Goal: Transaction & Acquisition: Purchase product/service

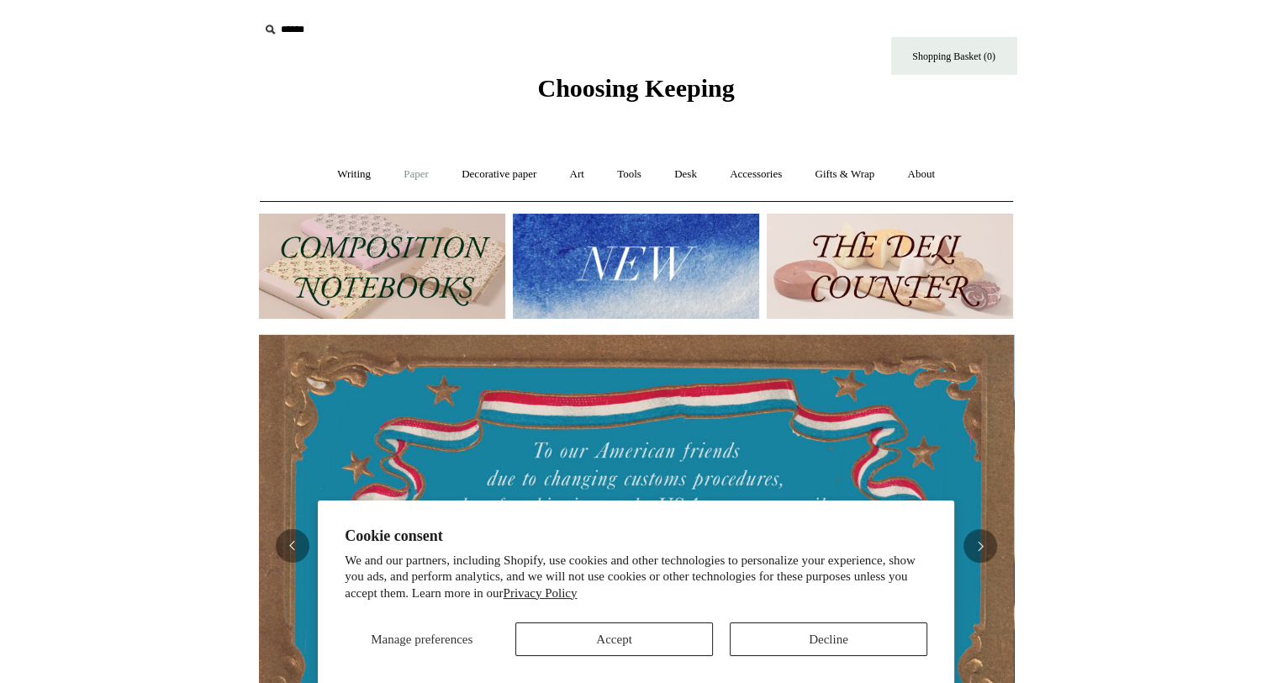
click at [410, 175] on link "Paper +" at bounding box center [415, 174] width 55 height 45
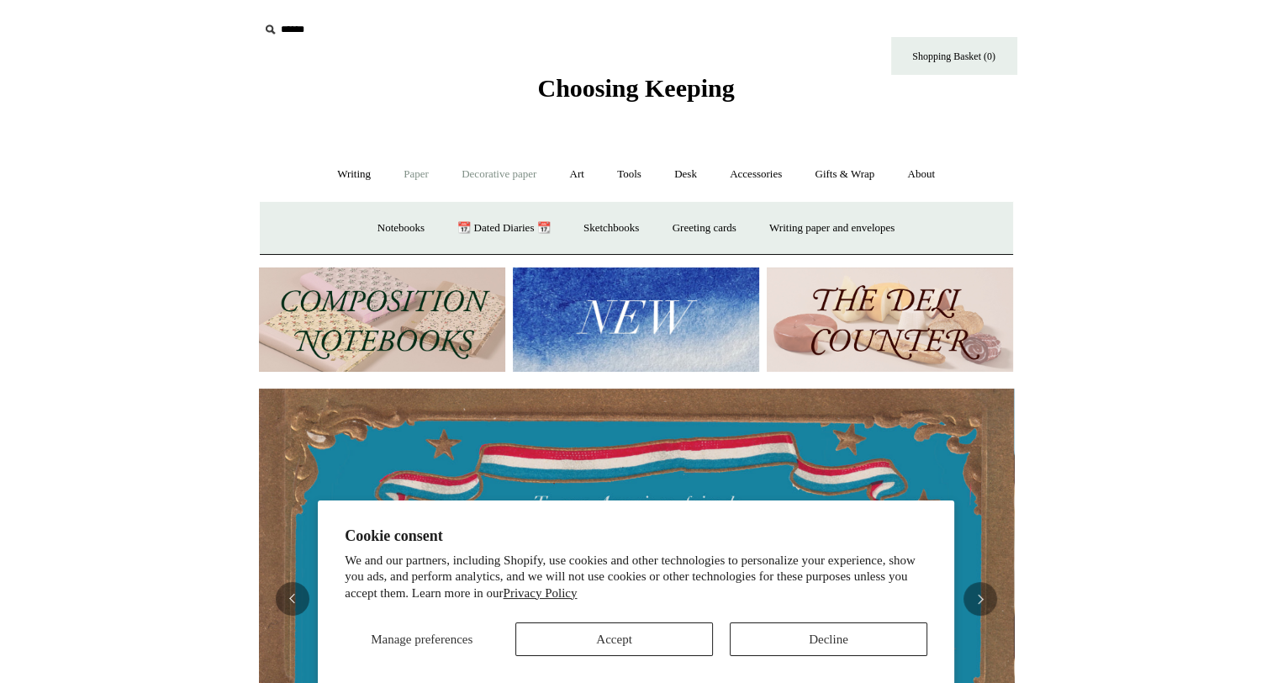
click at [482, 171] on link "Decorative paper +" at bounding box center [498, 174] width 105 height 45
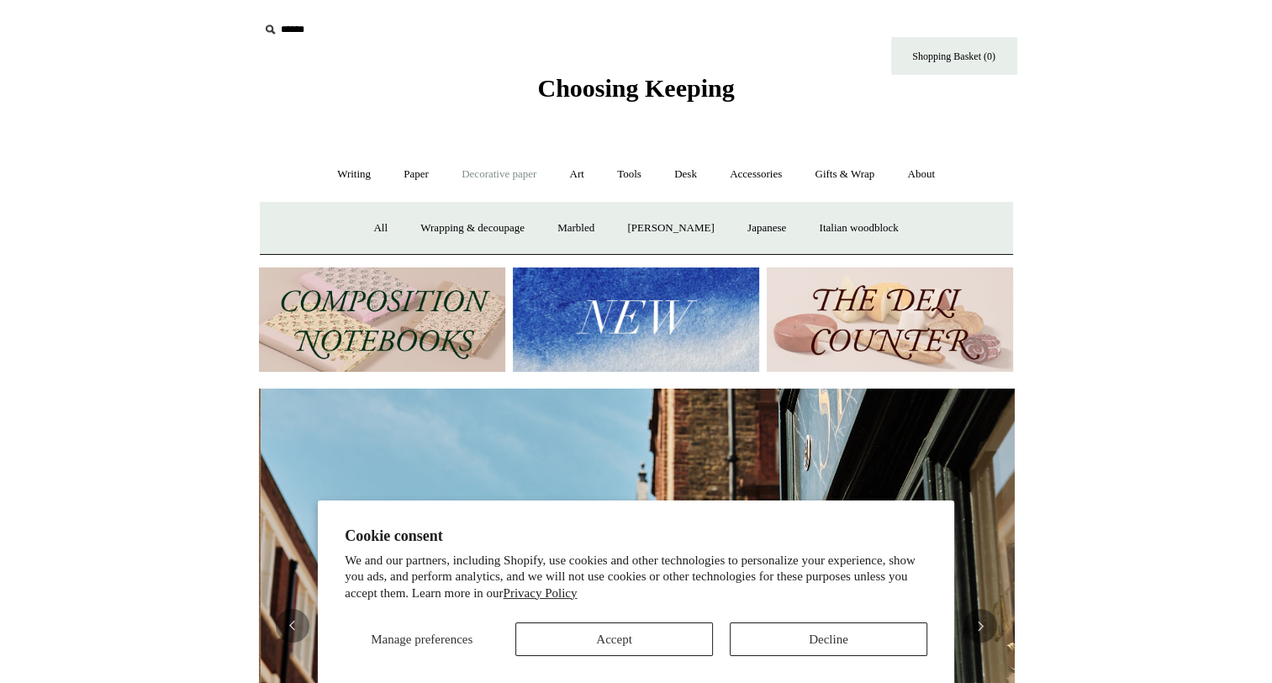
scroll to position [0, 755]
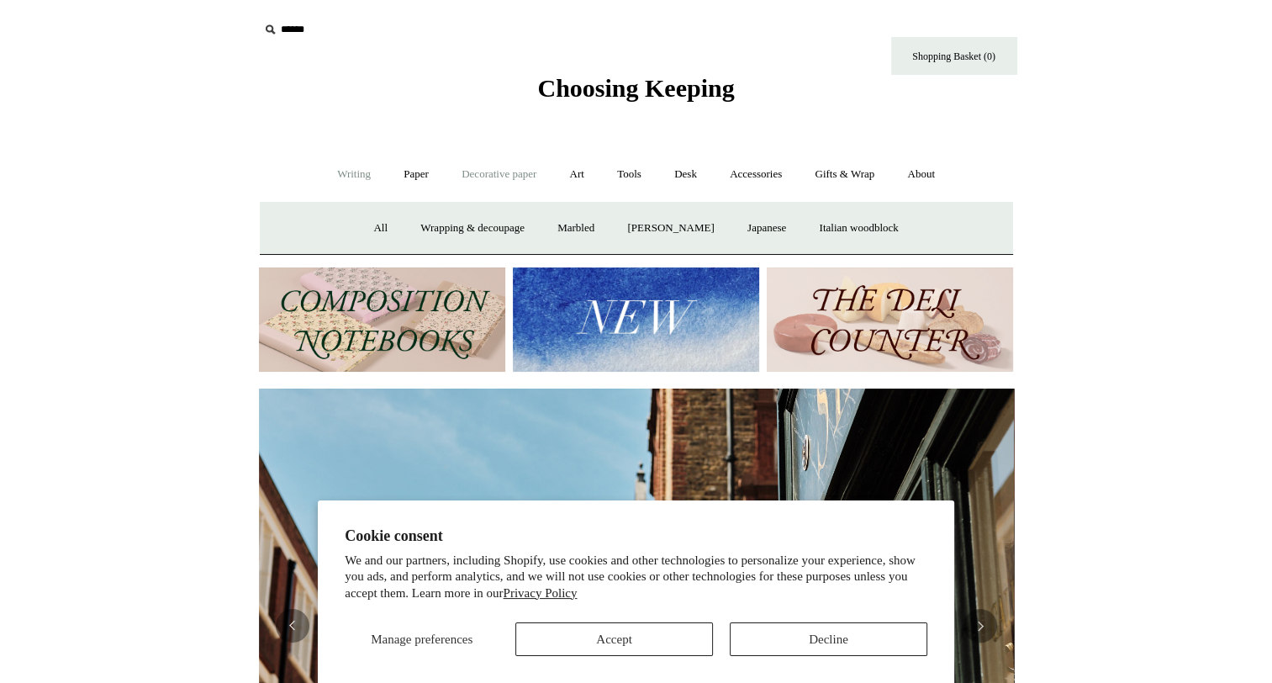
click at [351, 175] on link "Writing +" at bounding box center [354, 174] width 64 height 45
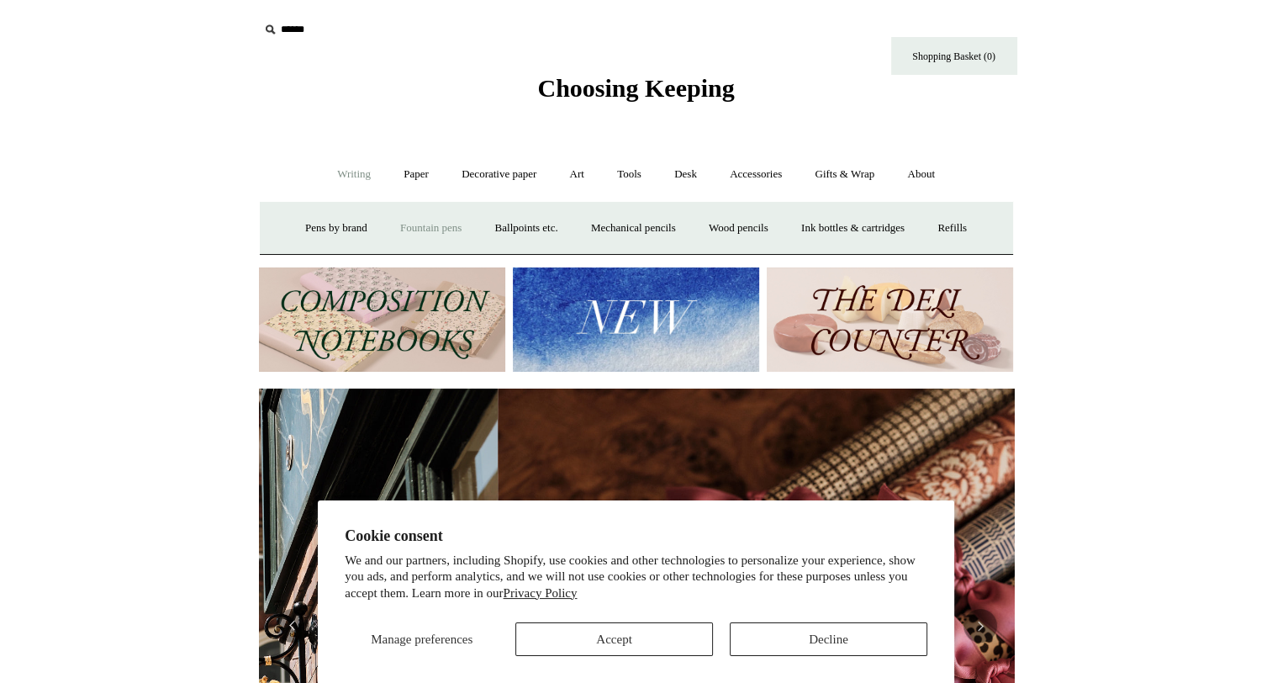
scroll to position [0, 1510]
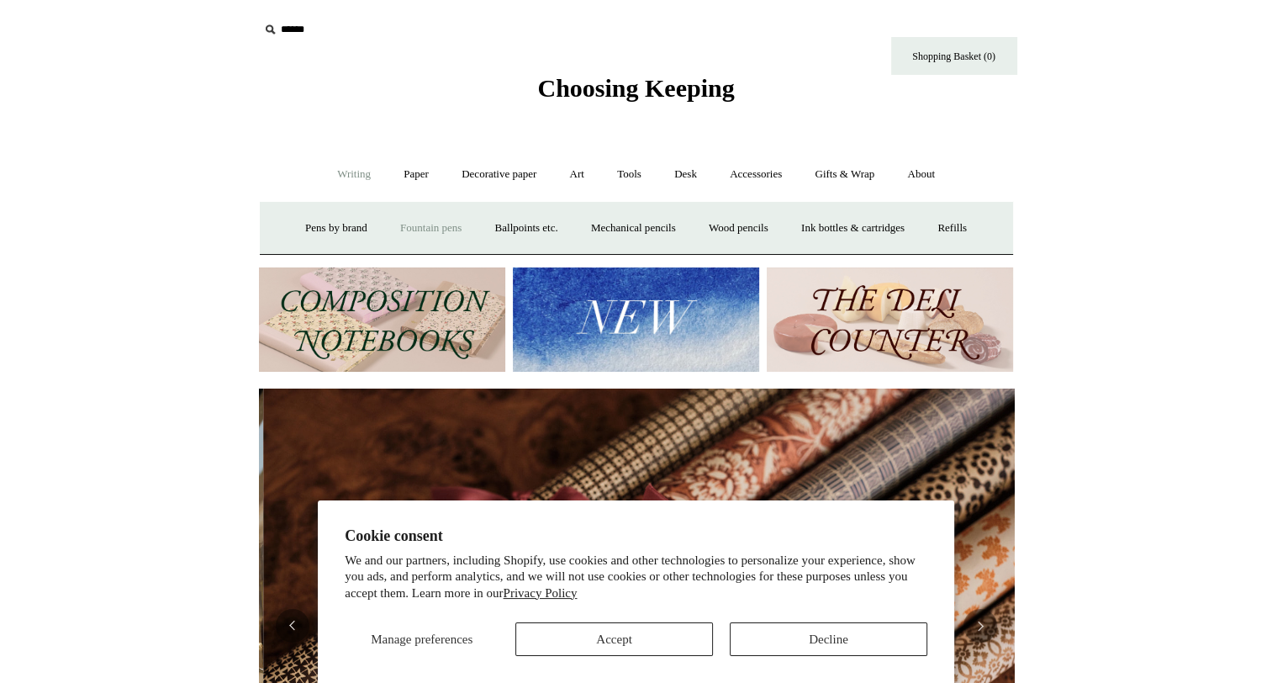
click at [386, 225] on link "Fountain pens +" at bounding box center [431, 228] width 92 height 45
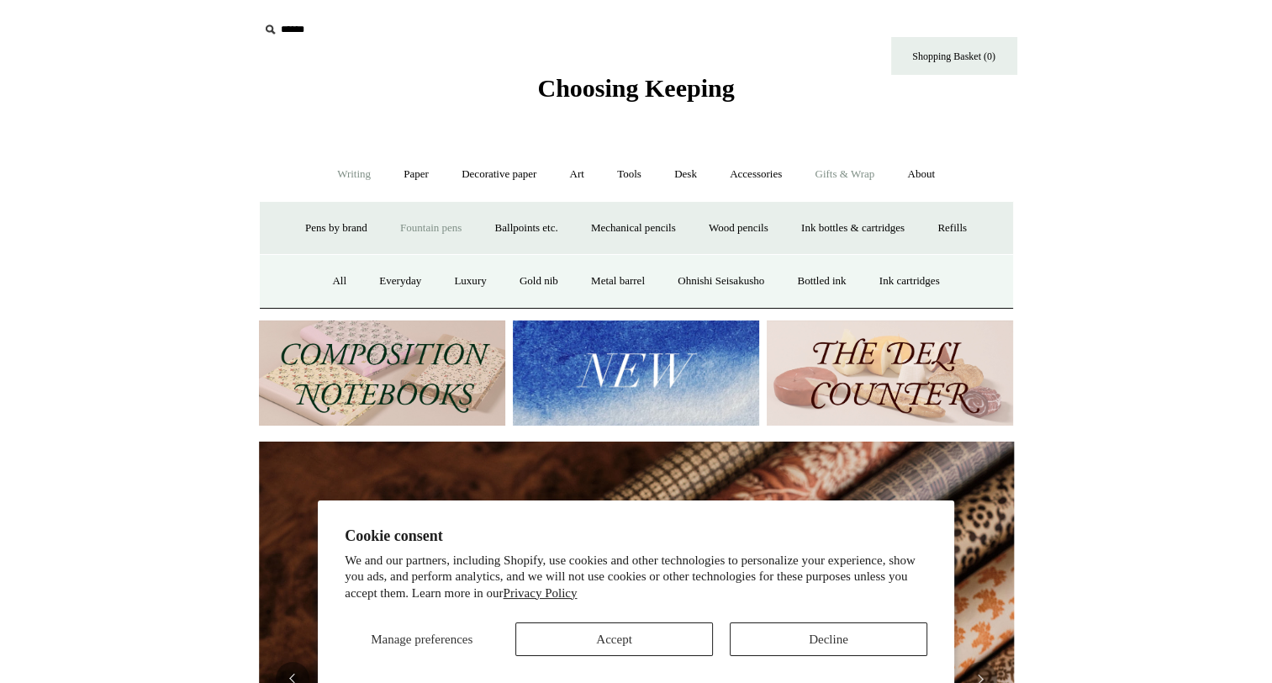
click at [863, 182] on link "Gifts & Wrap +" at bounding box center [844, 174] width 90 height 45
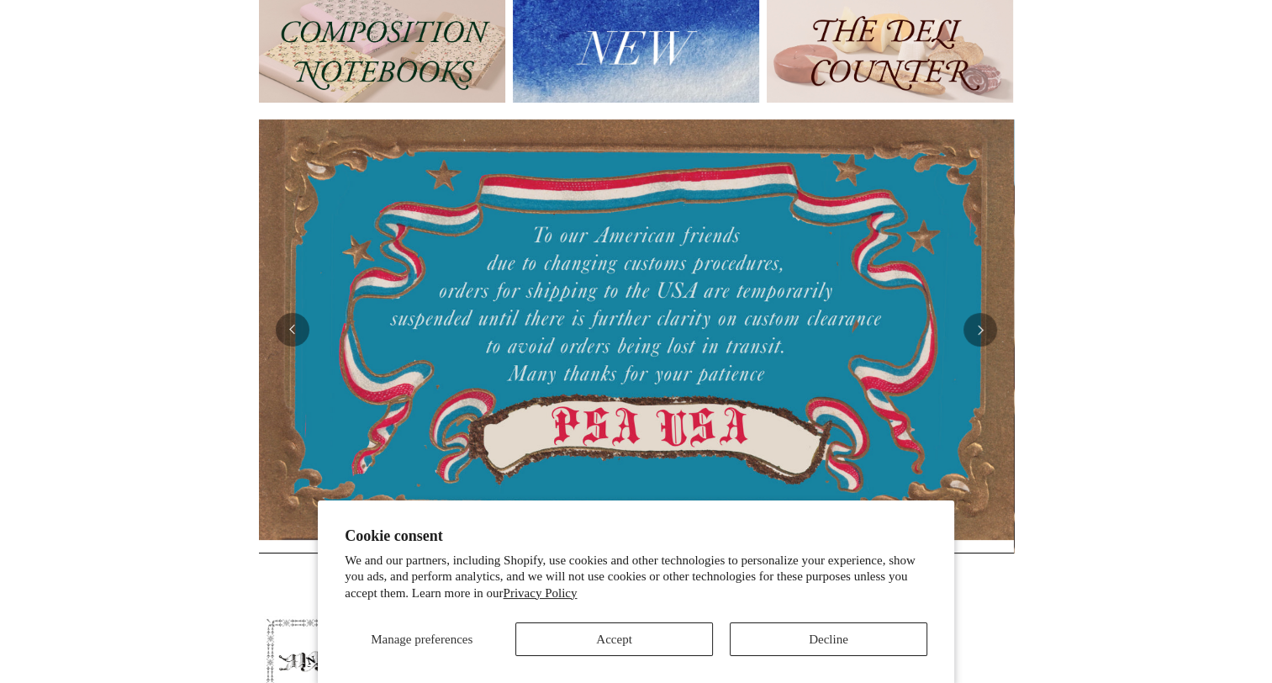
scroll to position [0, 0]
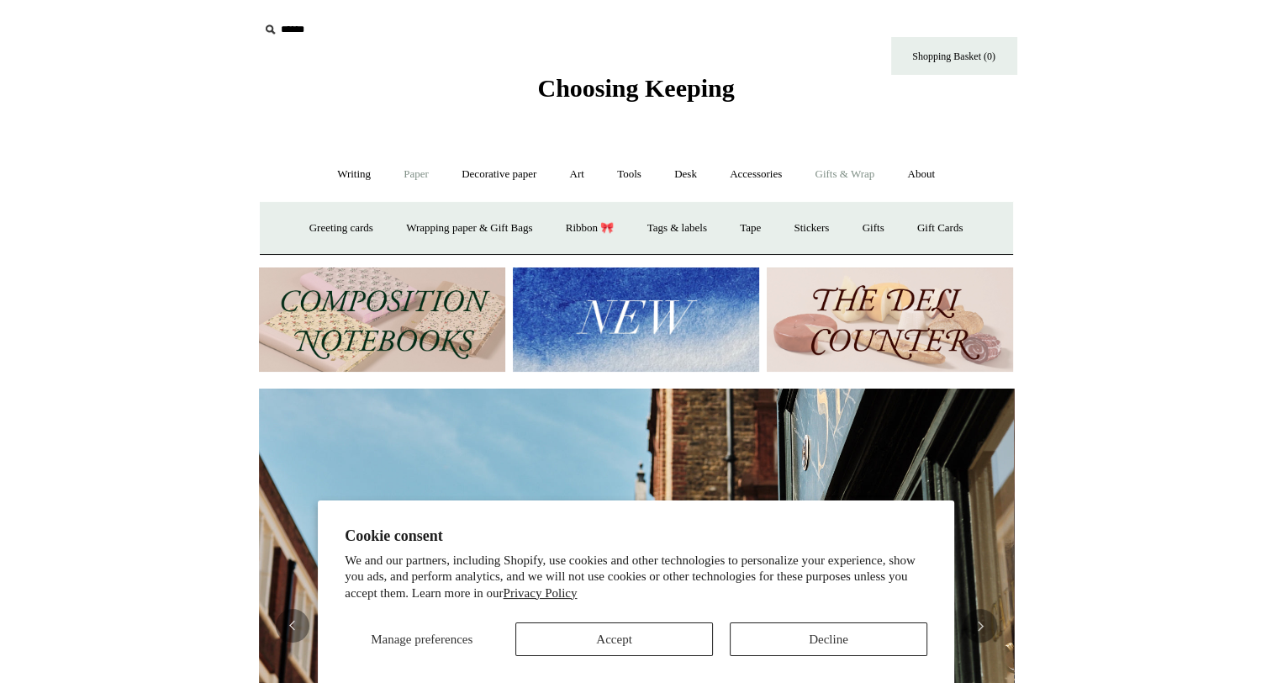
click at [421, 170] on link "Paper +" at bounding box center [415, 174] width 55 height 45
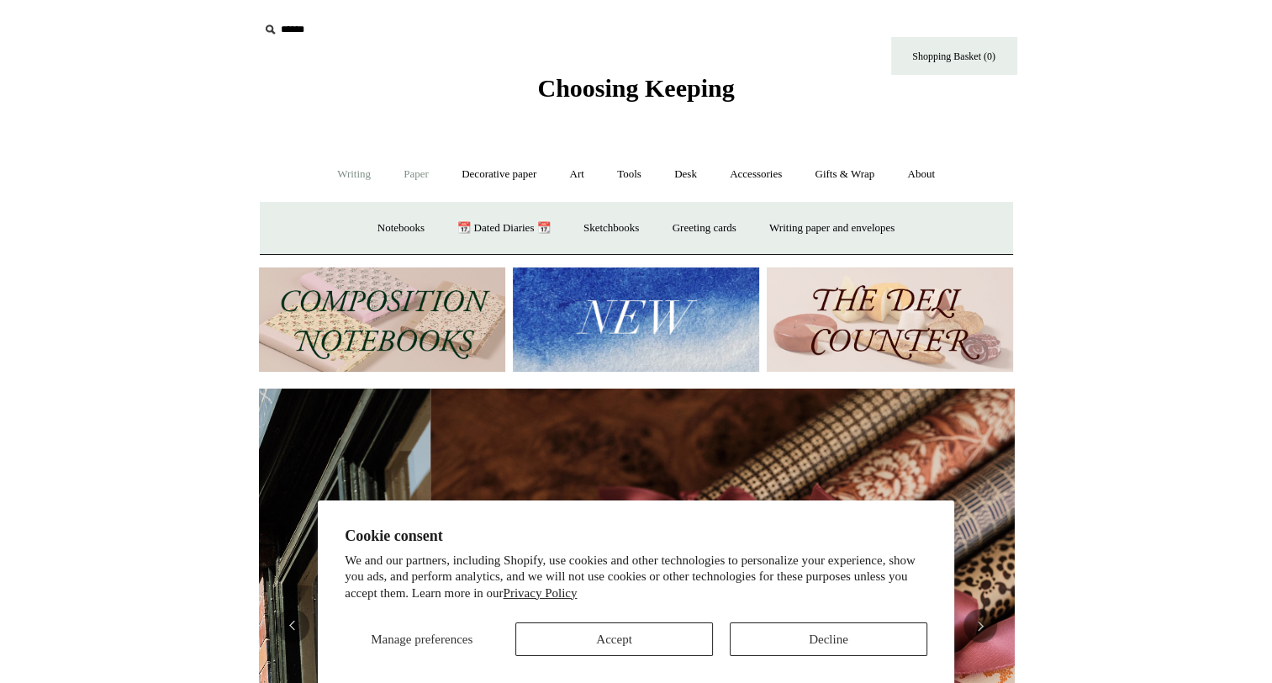
click at [334, 168] on link "Writing +" at bounding box center [354, 174] width 64 height 45
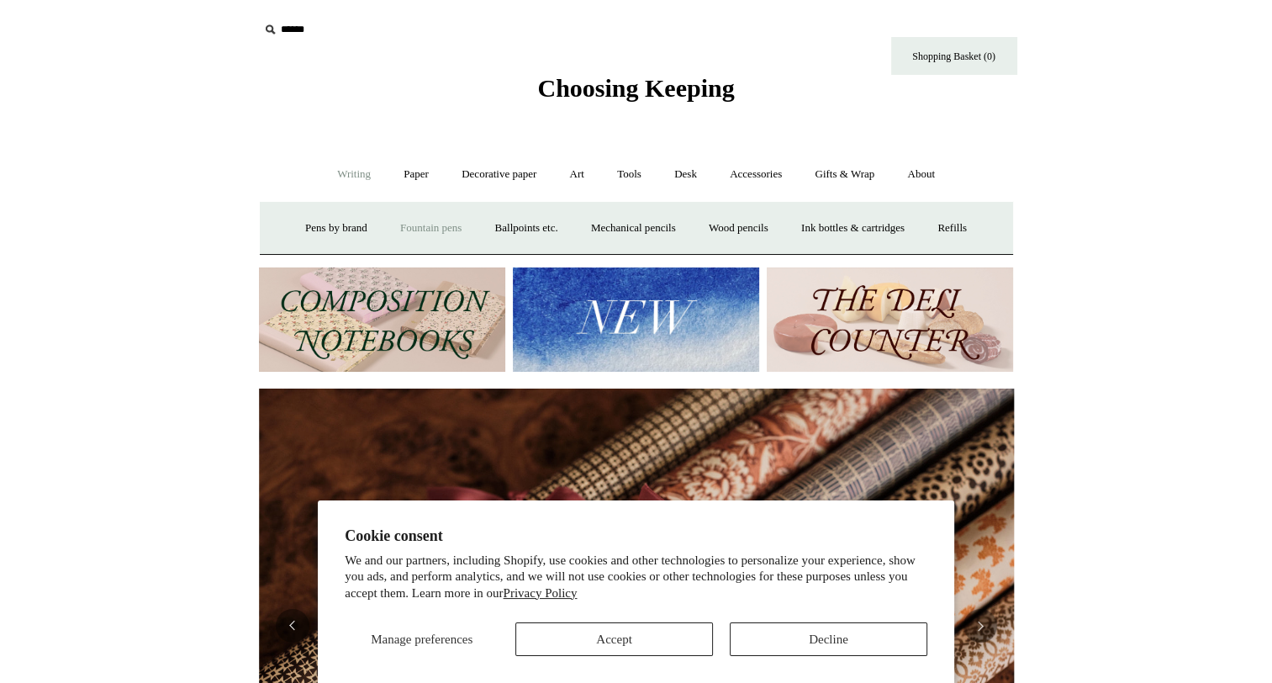
click at [416, 213] on link "Fountain pens +" at bounding box center [431, 228] width 92 height 45
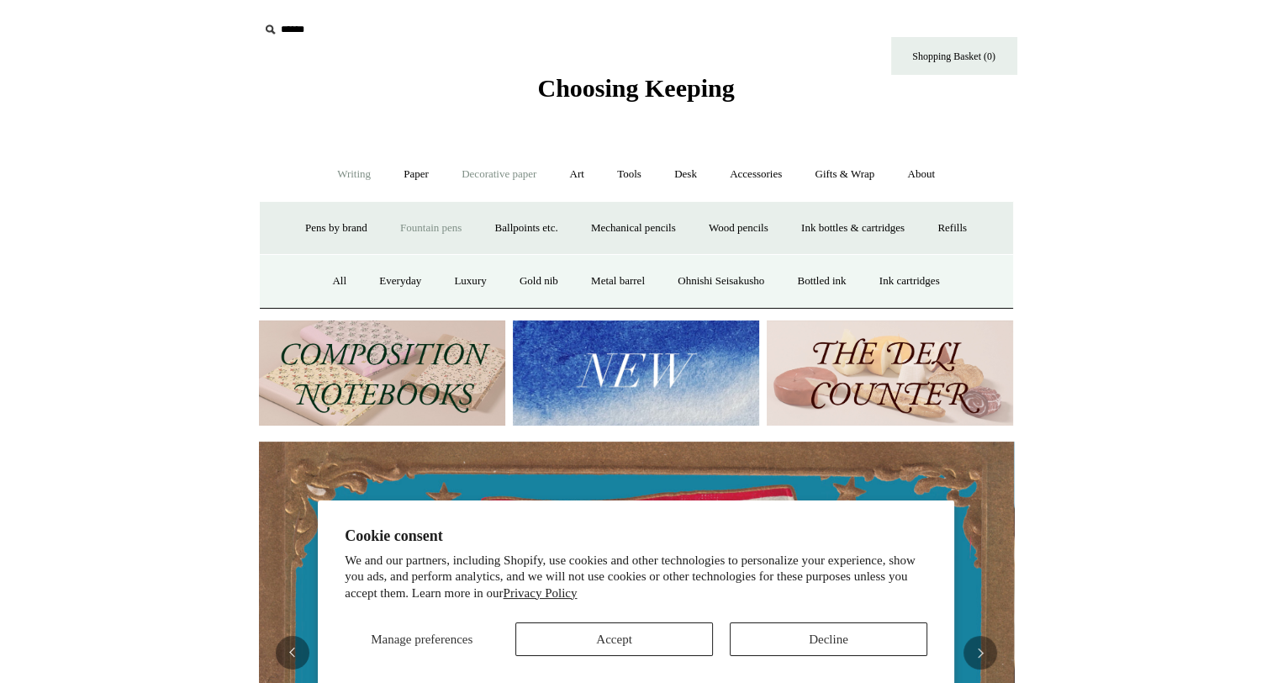
click at [541, 182] on link "Decorative paper +" at bounding box center [498, 174] width 105 height 45
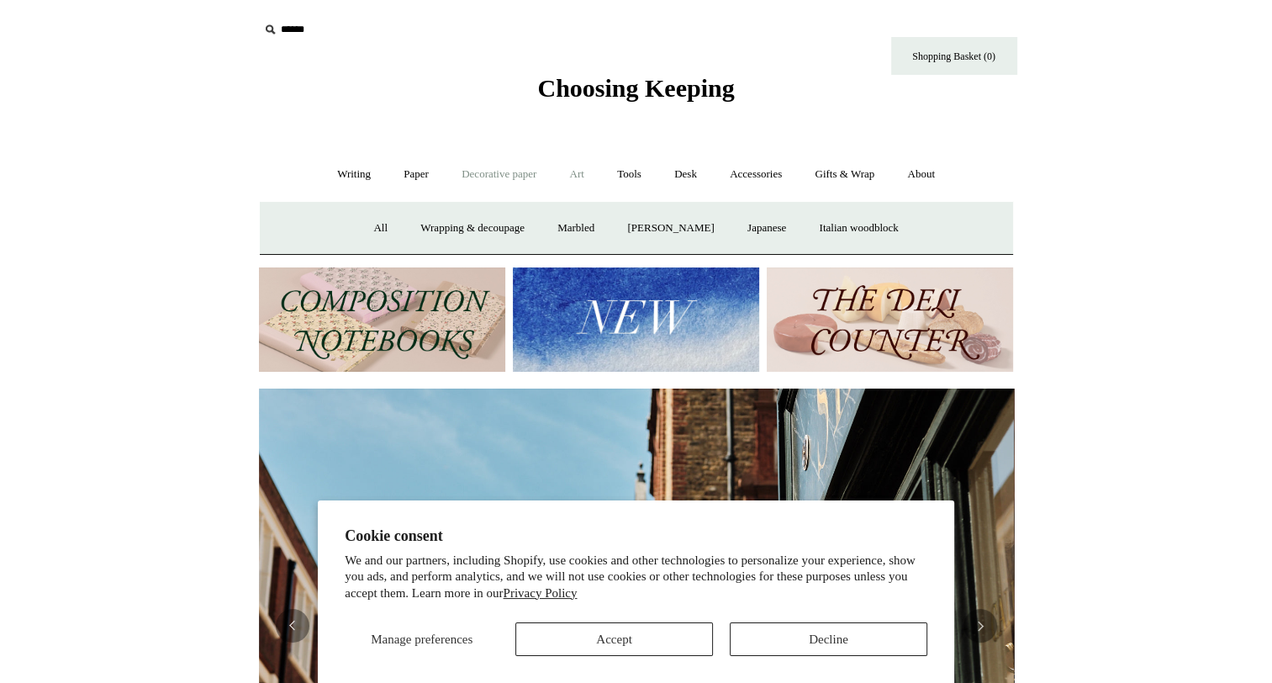
click at [582, 183] on link "Art +" at bounding box center [577, 174] width 45 height 45
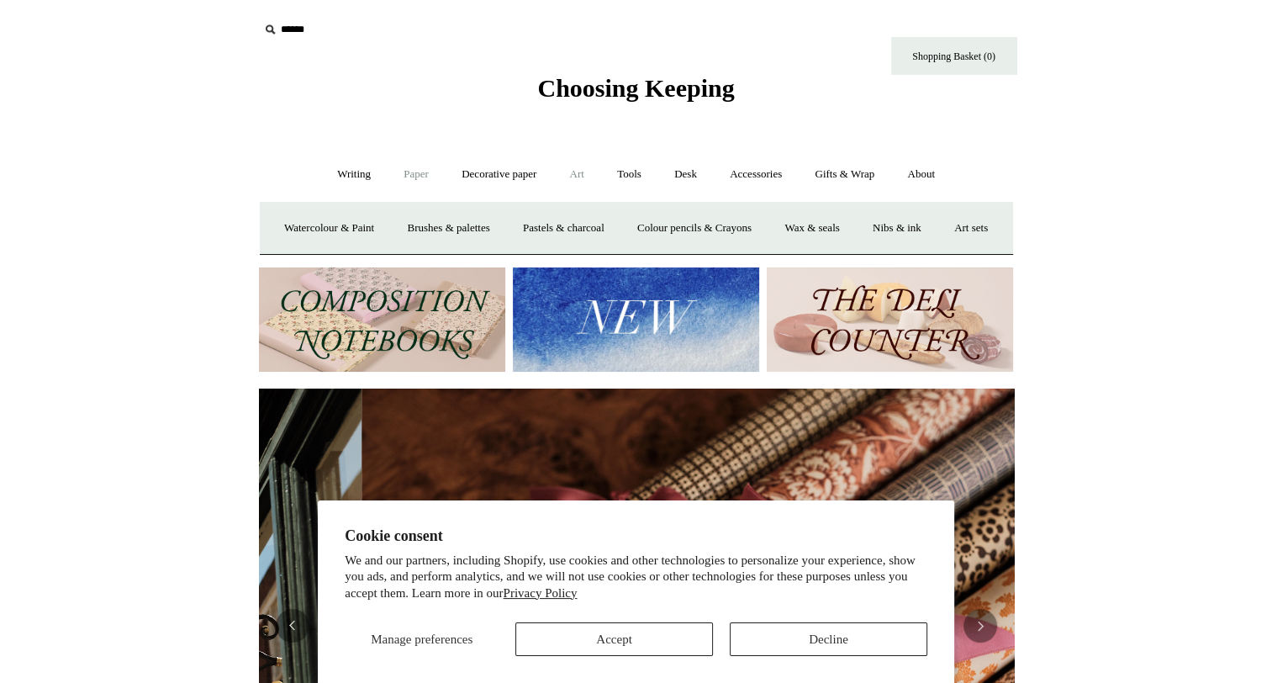
click at [409, 174] on link "Paper +" at bounding box center [415, 174] width 55 height 45
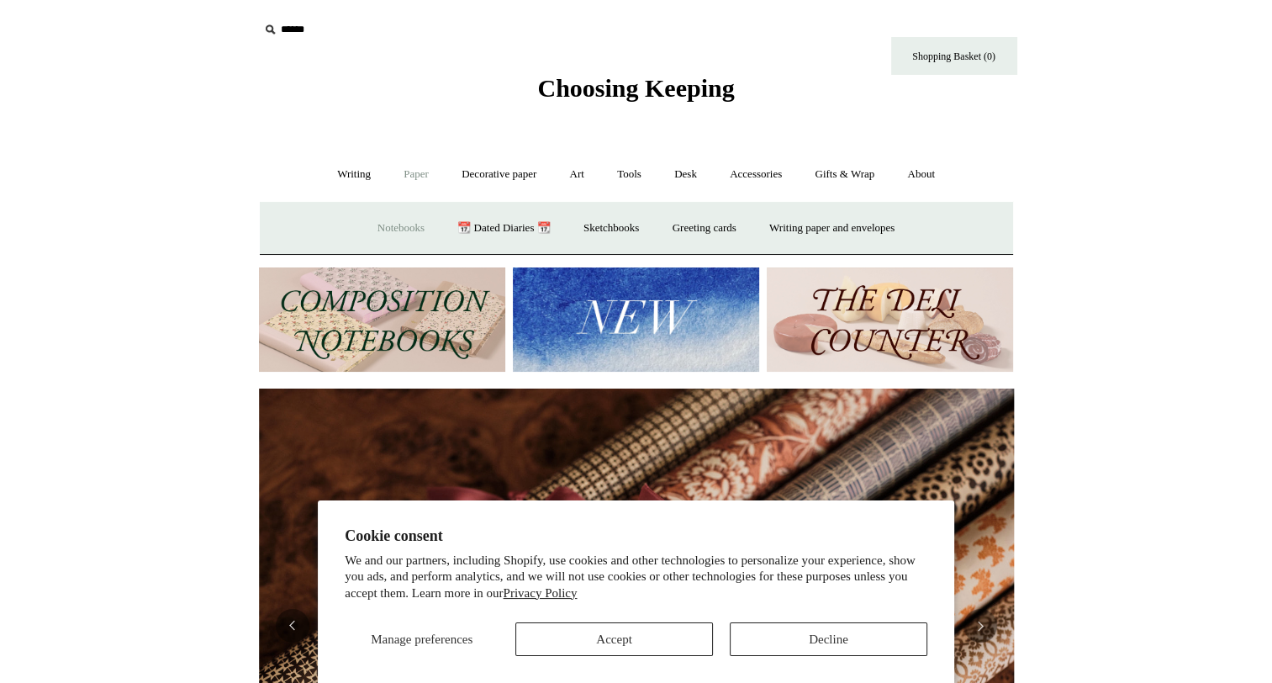
click at [403, 223] on link "Notebooks +" at bounding box center [400, 228] width 77 height 45
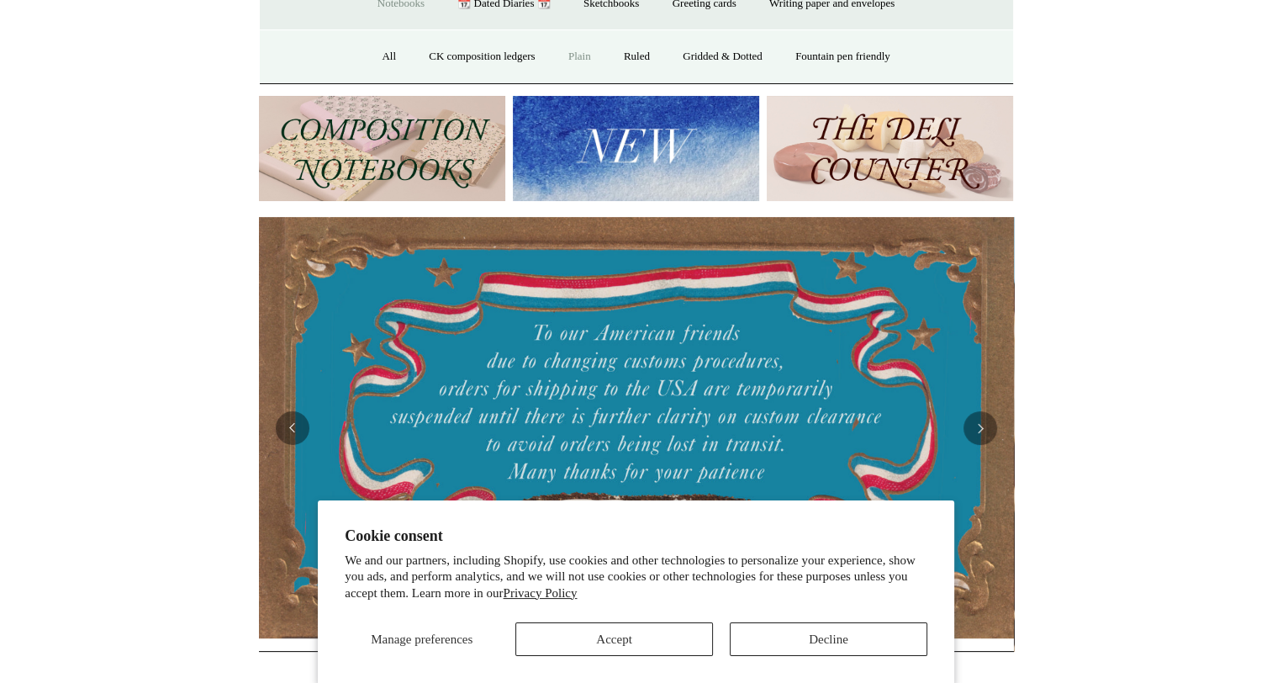
click at [576, 68] on link "Plain" at bounding box center [579, 56] width 53 height 45
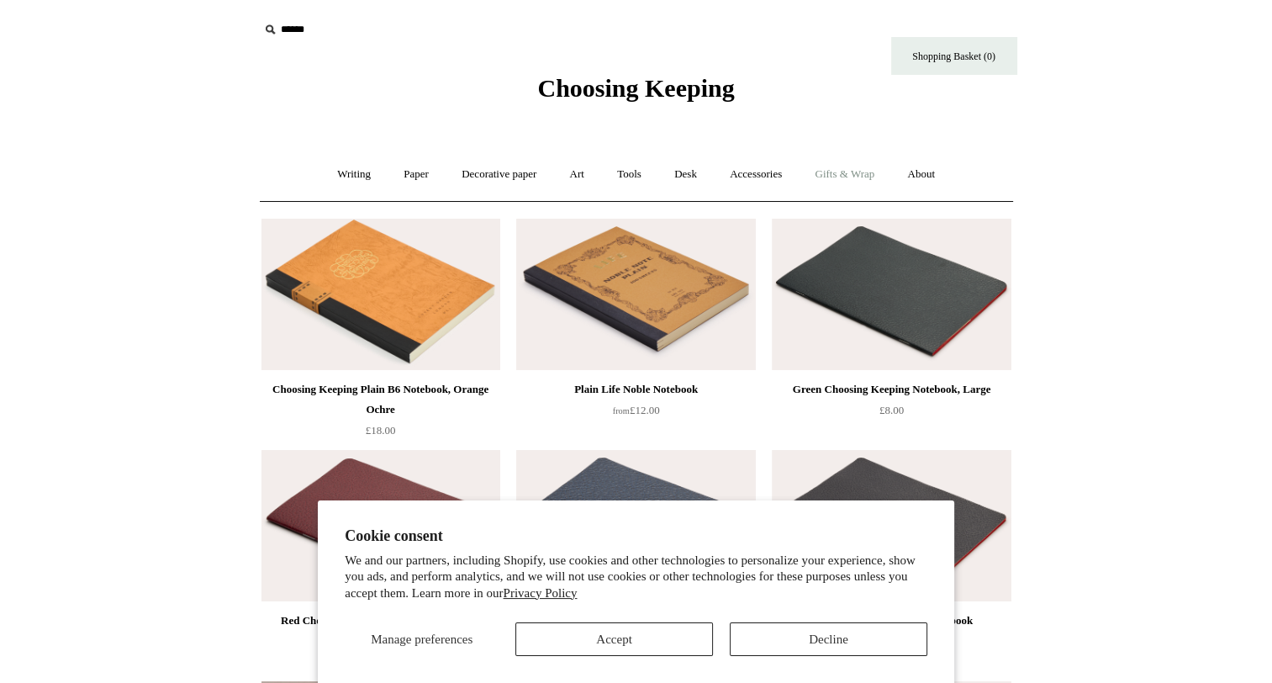
click at [841, 181] on link "Gifts & Wrap +" at bounding box center [844, 174] width 90 height 45
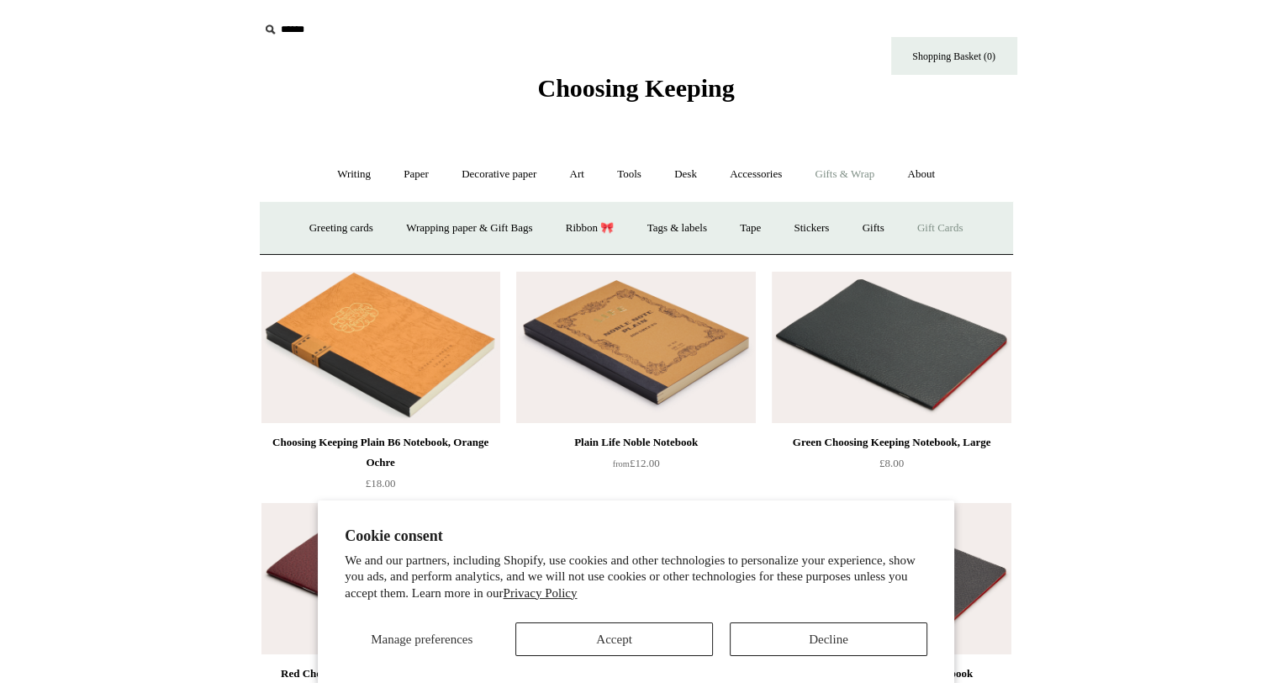
click at [928, 226] on link "Gift Cards" at bounding box center [940, 228] width 76 height 45
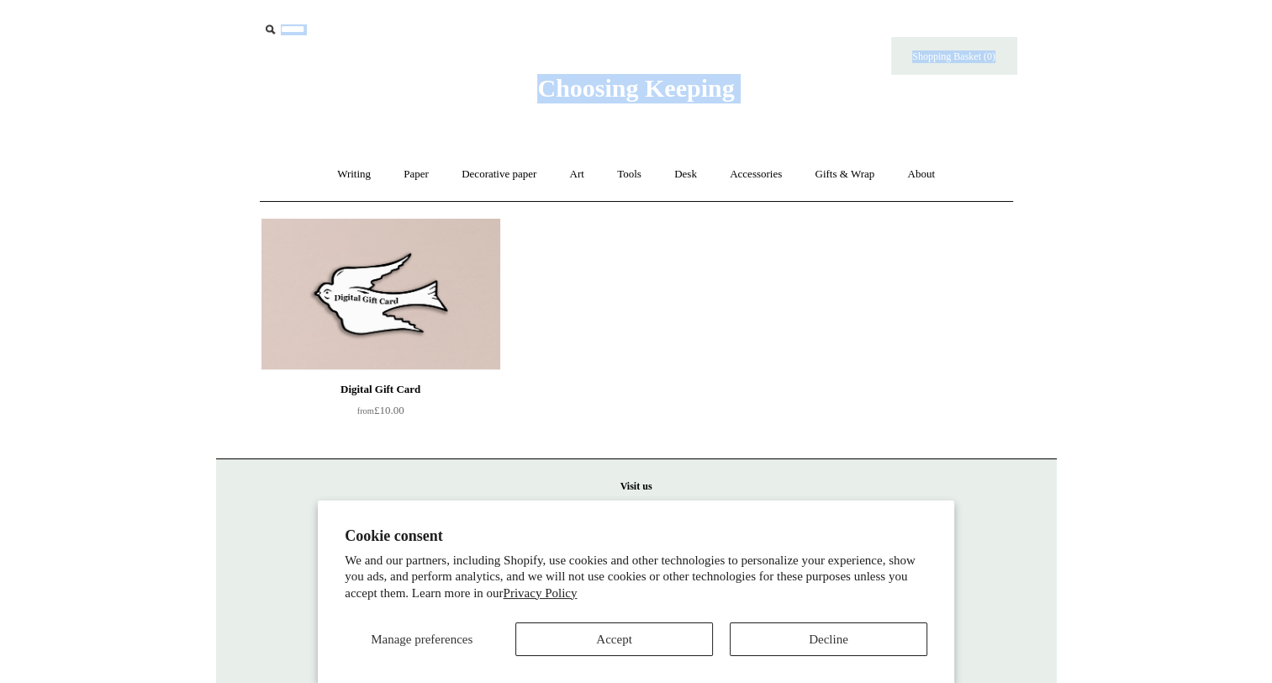
drag, startPoint x: 786, startPoint y: 112, endPoint x: 518, endPoint y: 96, distance: 268.6
click at [518, 96] on body "Cookie consent We and our partners, including Shopify, use cookies and other te…" at bounding box center [636, 360] width 841 height 721
copy body "Choosing Keeping Shipping Information Shopping Basket (0) ⤺"
click at [703, 174] on link "Desk +" at bounding box center [685, 174] width 53 height 45
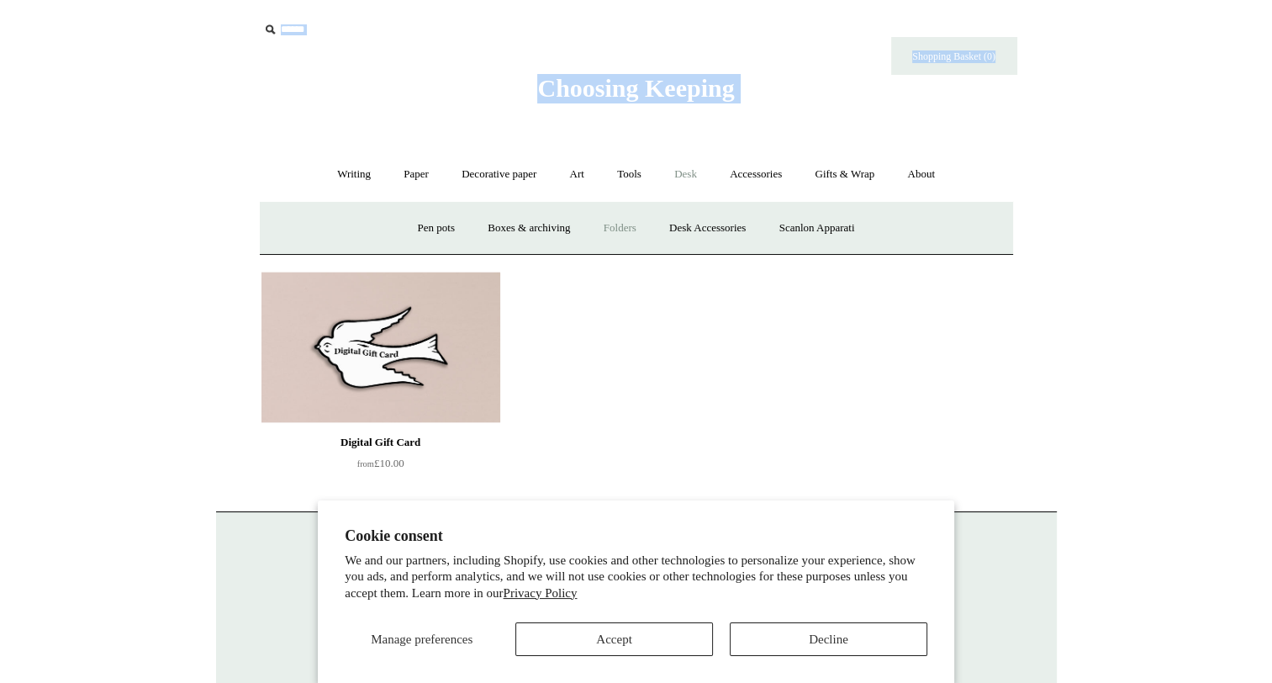
click at [620, 219] on link "Folders" at bounding box center [619, 228] width 63 height 45
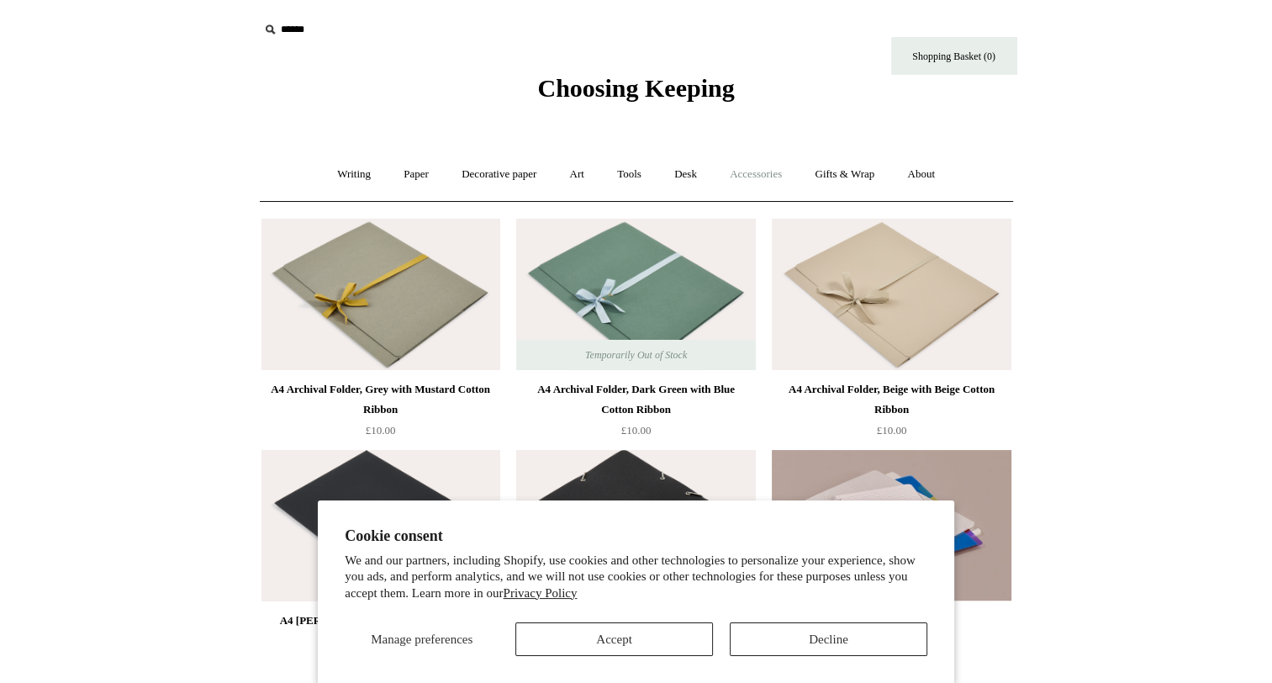
click at [777, 178] on link "Accessories +" at bounding box center [755, 174] width 82 height 45
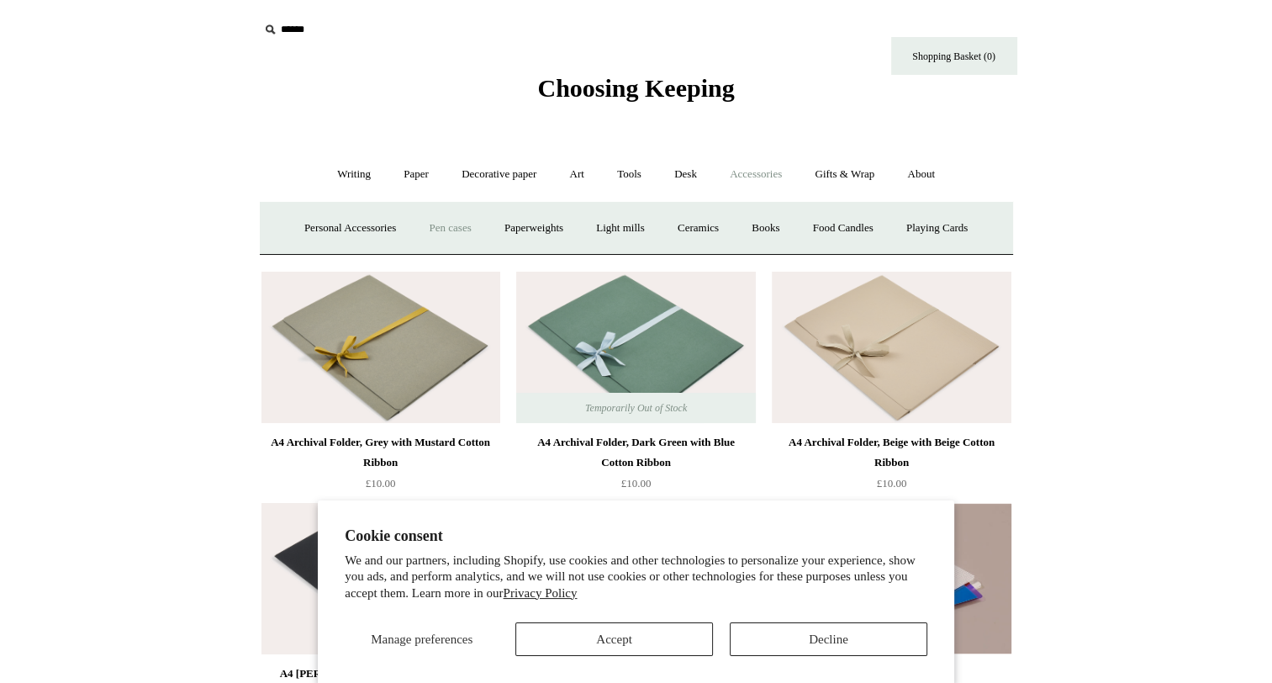
click at [451, 226] on link "Pen cases" at bounding box center [450, 228] width 72 height 45
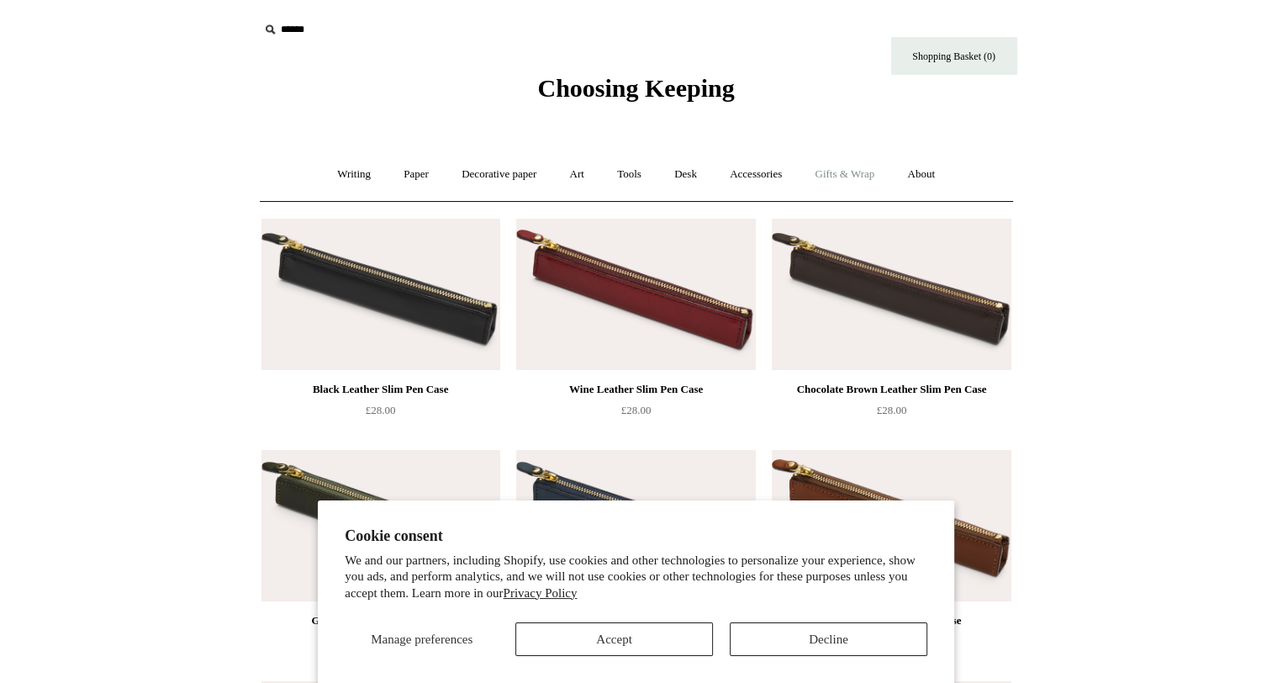
click at [831, 167] on link "Gifts & Wrap +" at bounding box center [844, 174] width 90 height 45
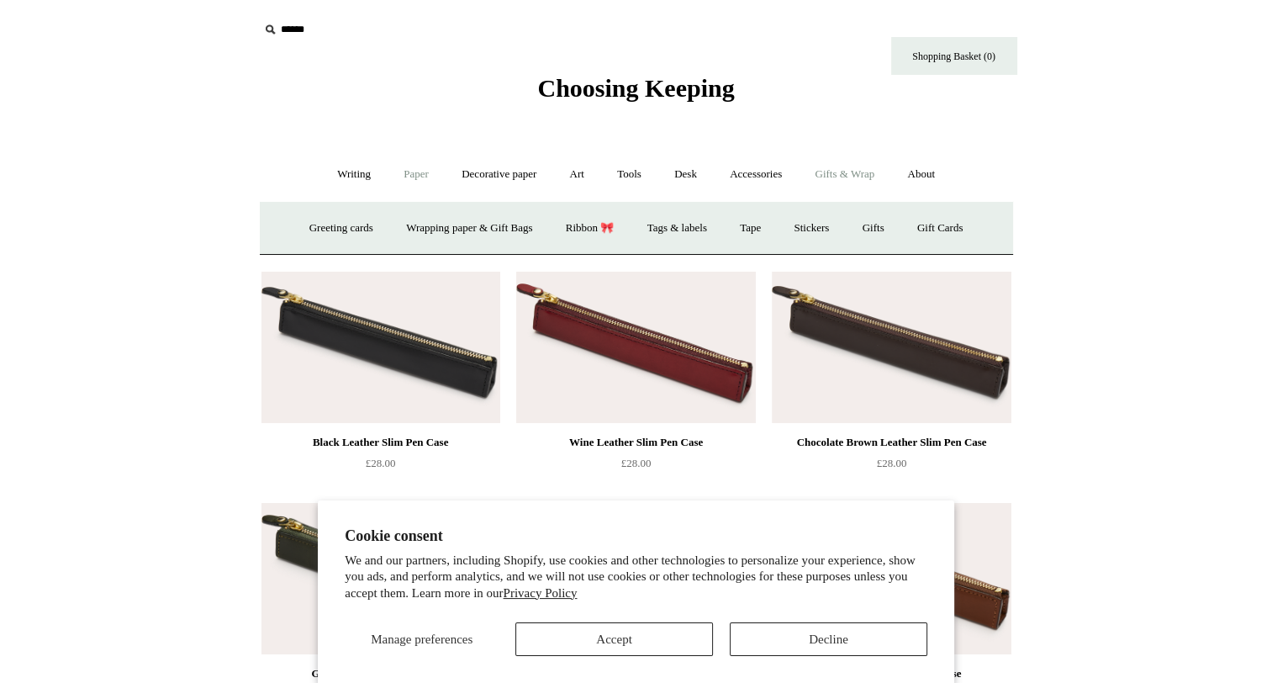
click at [403, 175] on link "Paper +" at bounding box center [415, 174] width 55 height 45
click at [335, 176] on link "Writing +" at bounding box center [354, 174] width 64 height 45
click at [516, 187] on link "Decorative paper +" at bounding box center [498, 174] width 105 height 45
click at [570, 178] on link "Art +" at bounding box center [577, 174] width 45 height 45
click at [640, 168] on link "Tools +" at bounding box center [629, 174] width 55 height 45
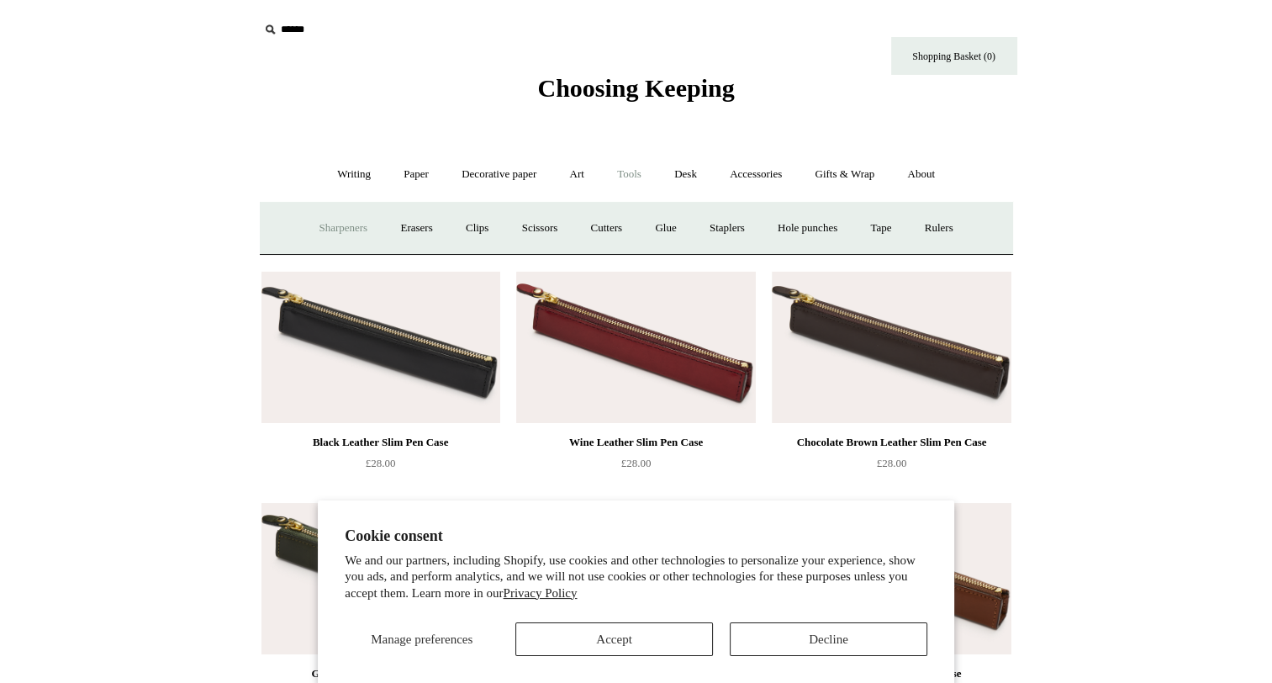
click at [345, 225] on link "Sharpeners" at bounding box center [342, 228] width 79 height 45
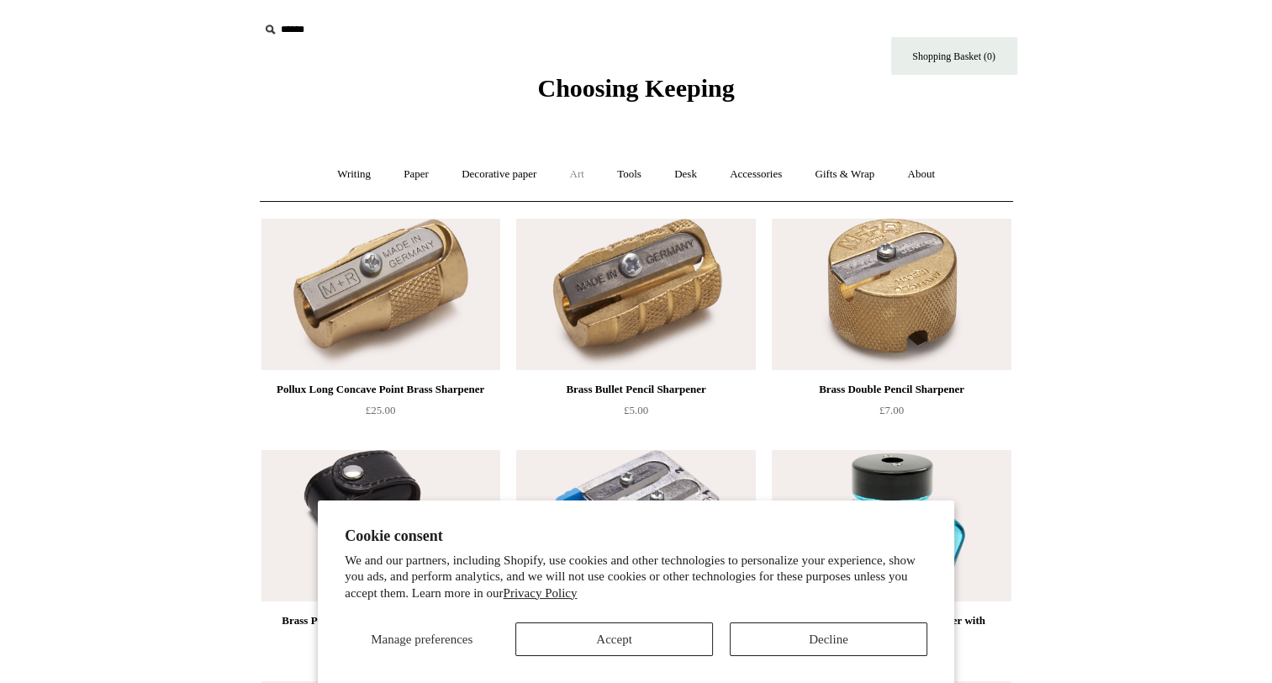
click at [598, 175] on link "Art +" at bounding box center [577, 174] width 45 height 45
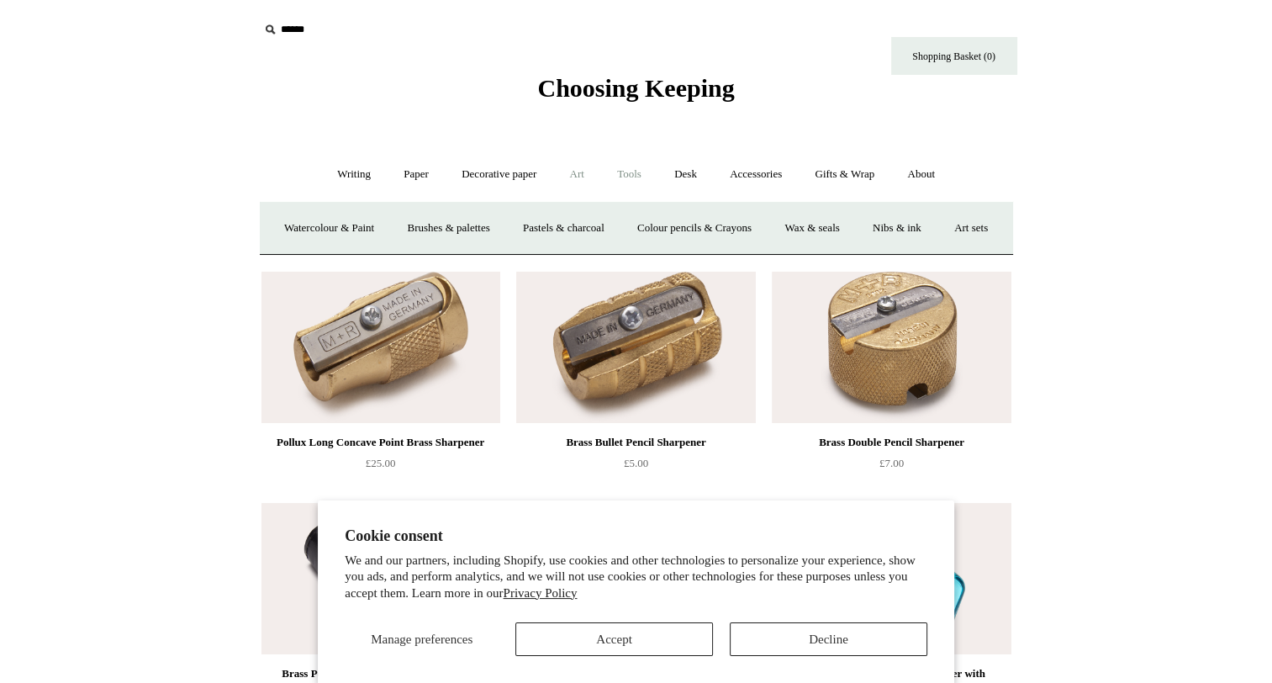
click at [641, 169] on link "Tools +" at bounding box center [629, 174] width 55 height 45
click at [743, 226] on link "Staplers +" at bounding box center [727, 228] width 66 height 45
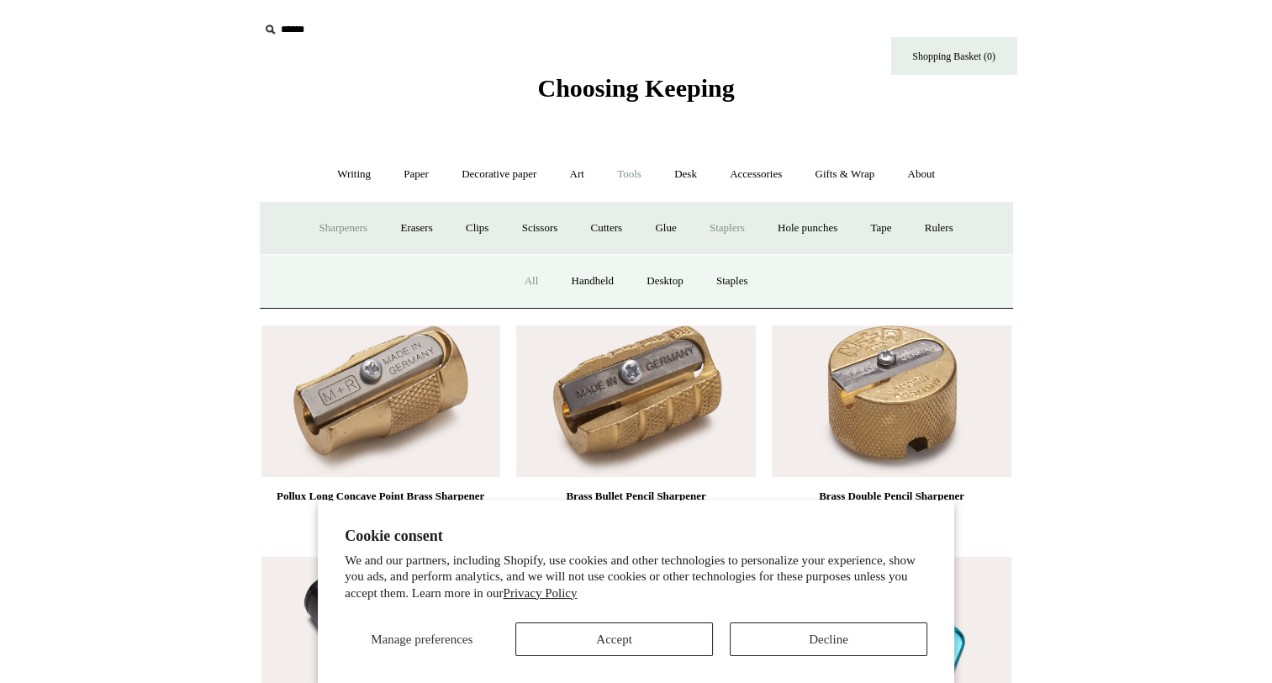
click at [526, 277] on link "All" at bounding box center [531, 281] width 45 height 45
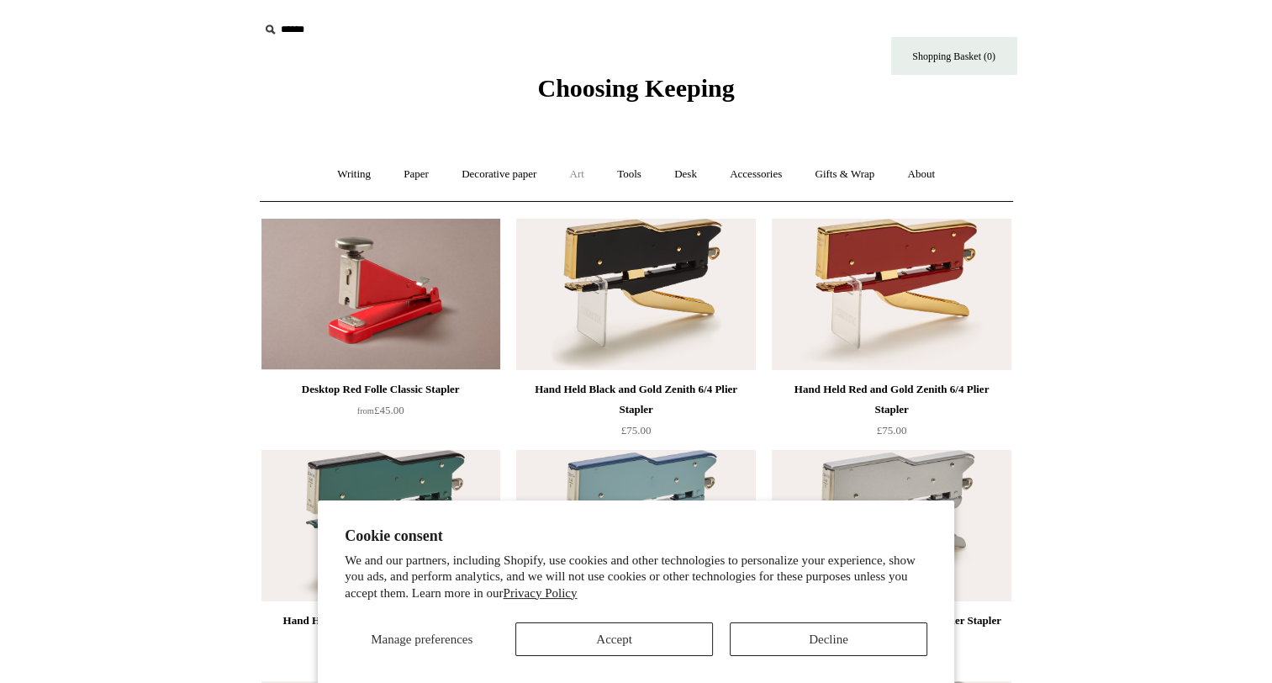
click at [563, 177] on link "Art +" at bounding box center [577, 174] width 45 height 45
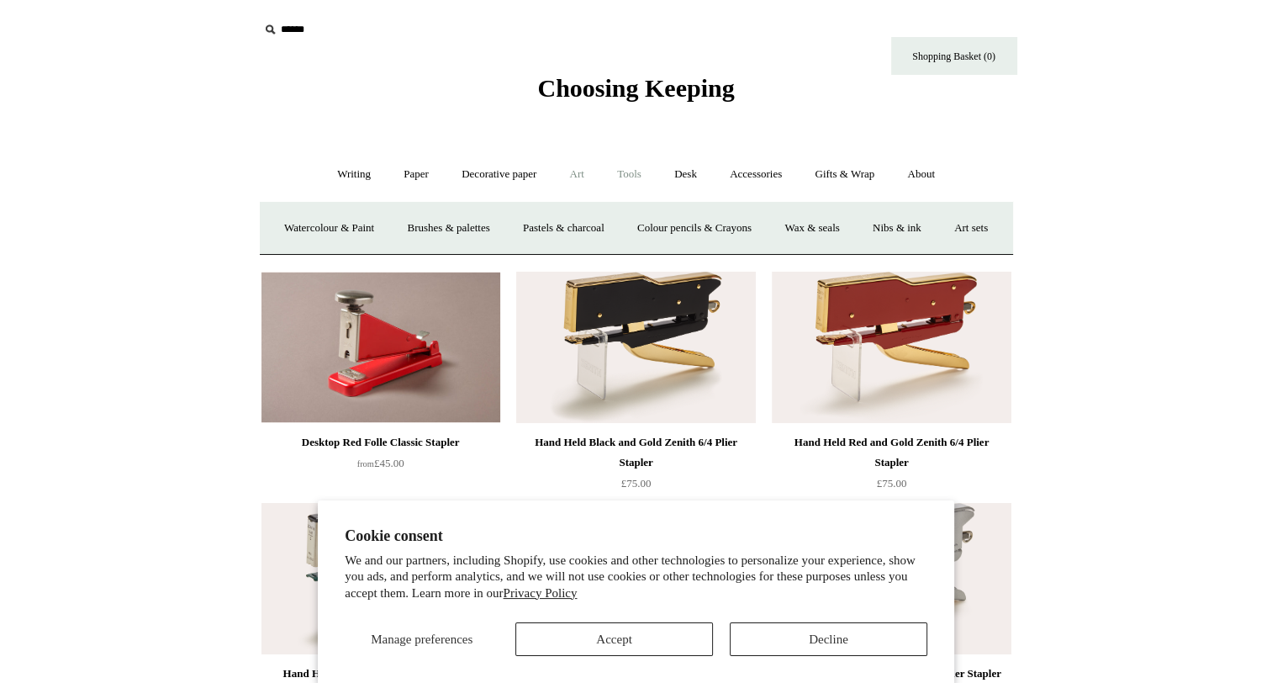
click at [625, 175] on link "Tools +" at bounding box center [629, 174] width 55 height 45
click at [945, 224] on link "Rulers" at bounding box center [938, 228] width 59 height 45
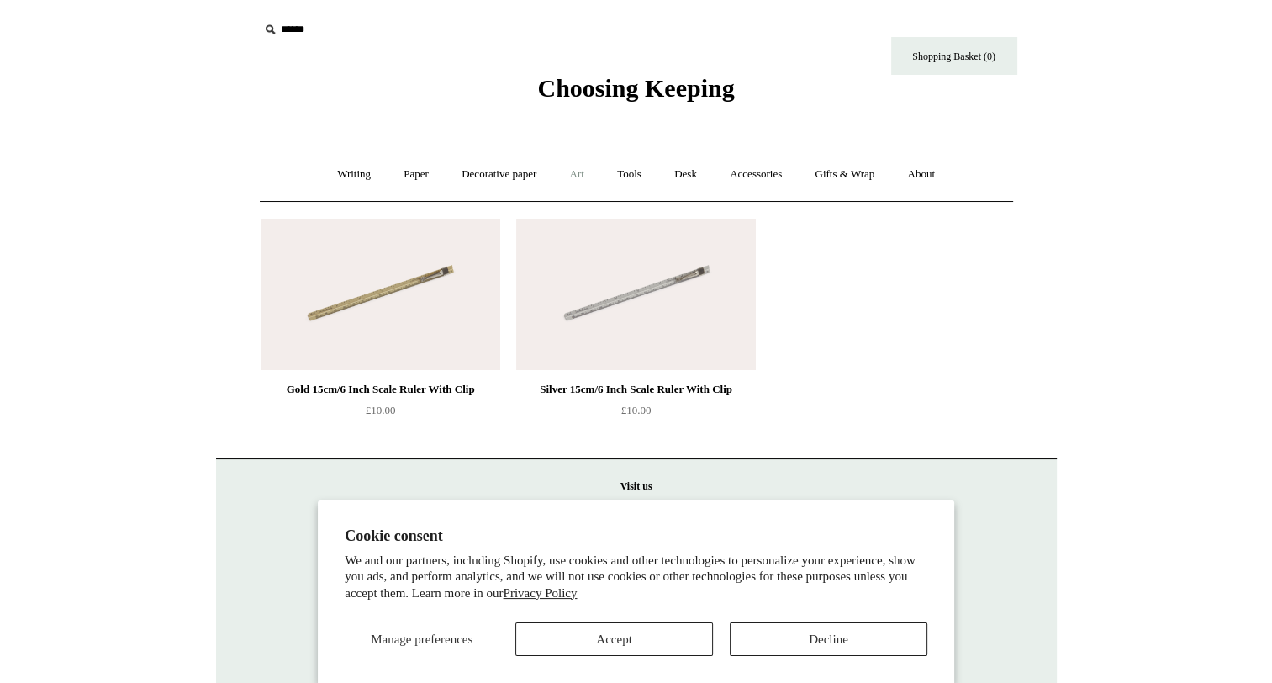
click at [575, 182] on link "Art +" at bounding box center [577, 174] width 45 height 45
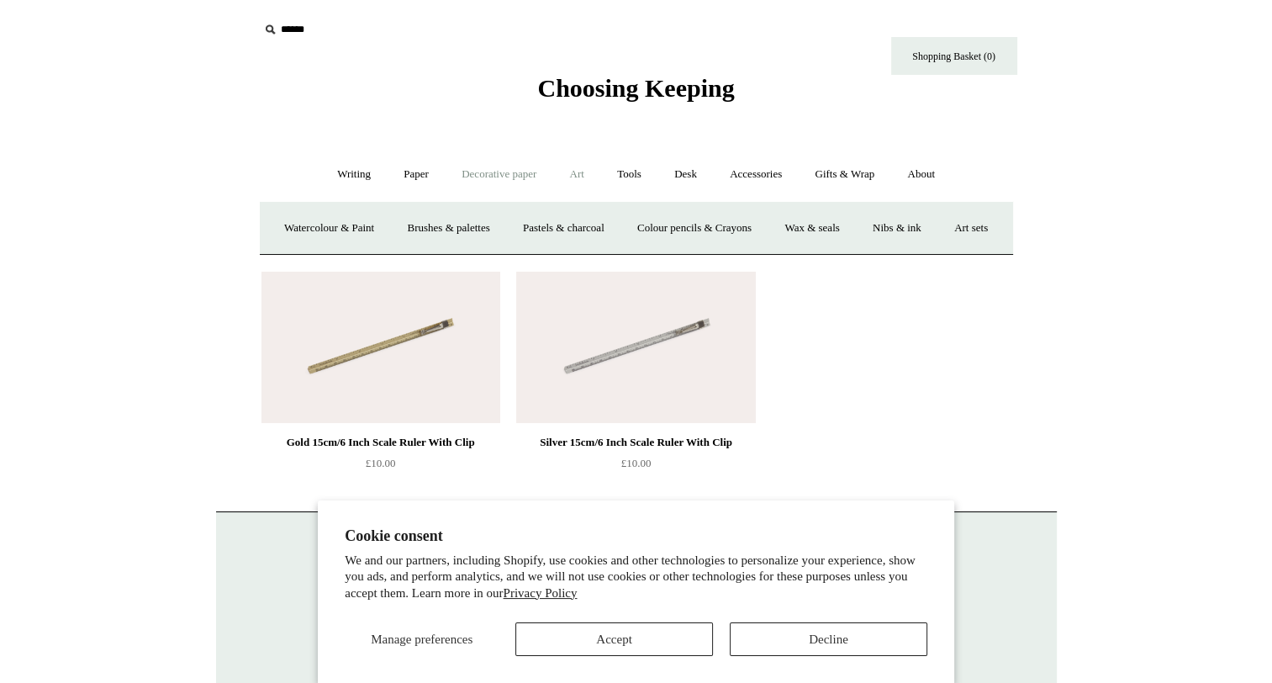
click at [509, 177] on link "Decorative paper +" at bounding box center [498, 174] width 105 height 45
click at [447, 219] on link "Wrapping & decoupage" at bounding box center [472, 228] width 134 height 45
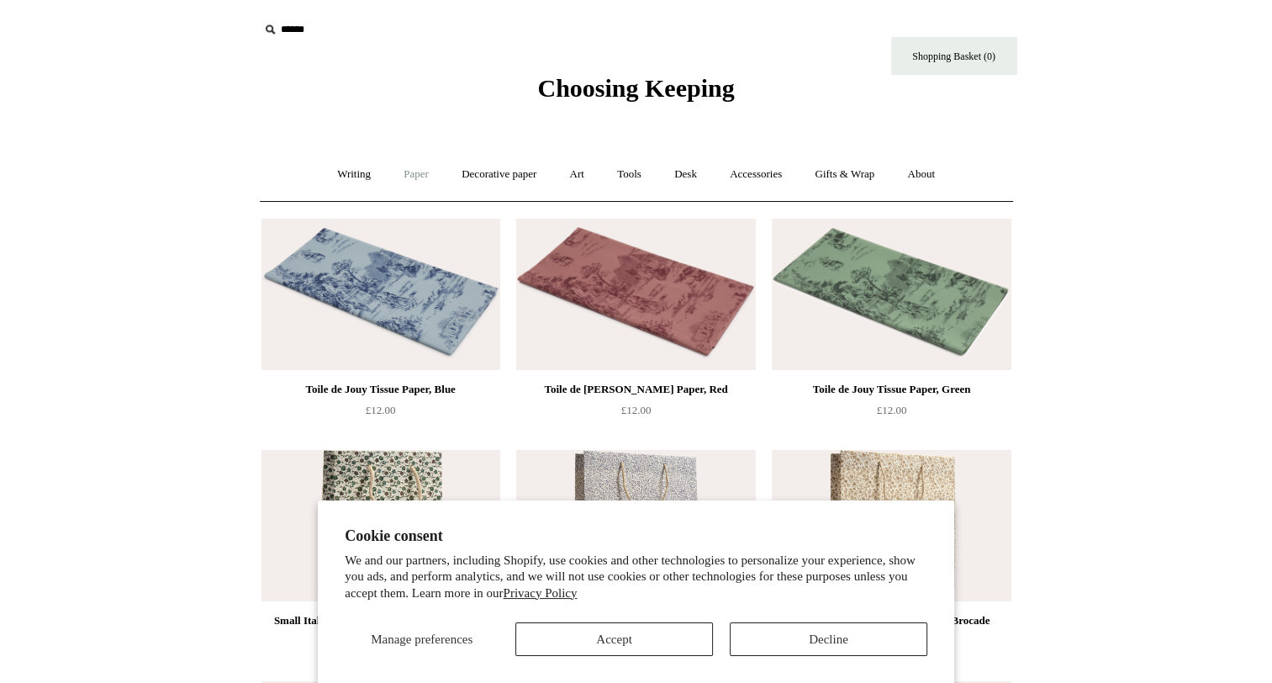
click at [402, 179] on link "Paper +" at bounding box center [415, 174] width 55 height 45
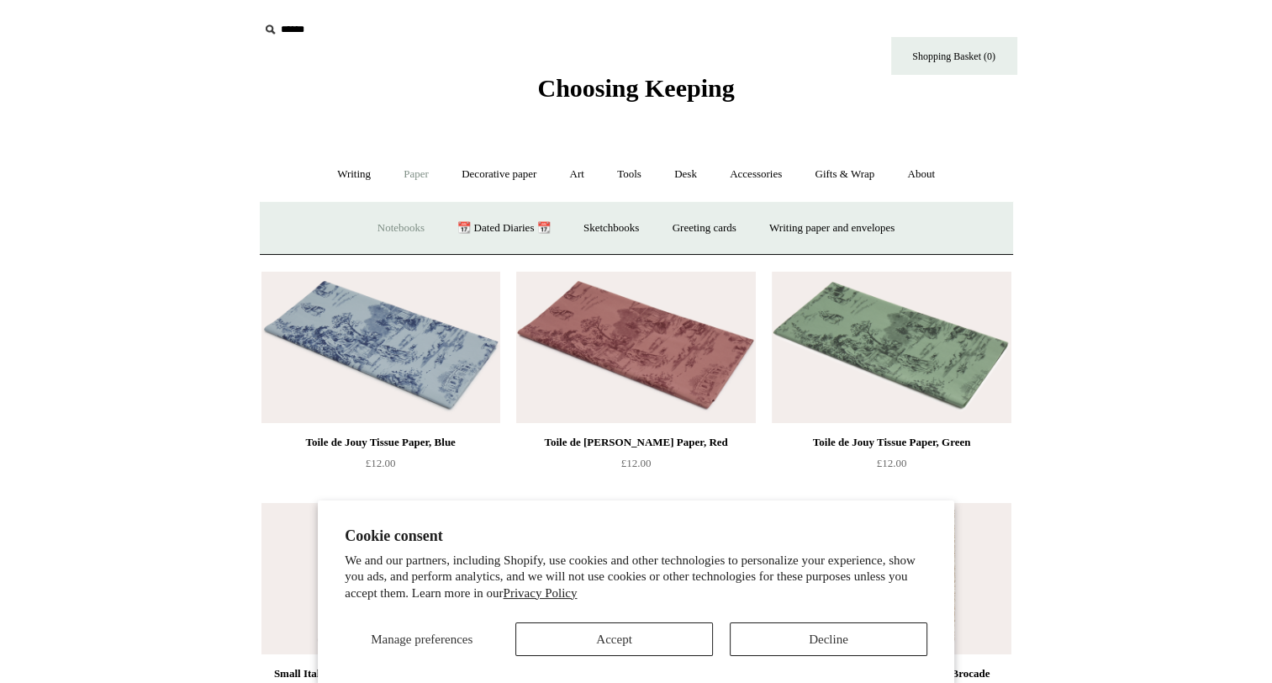
click at [398, 229] on link "Notebooks +" at bounding box center [400, 228] width 77 height 45
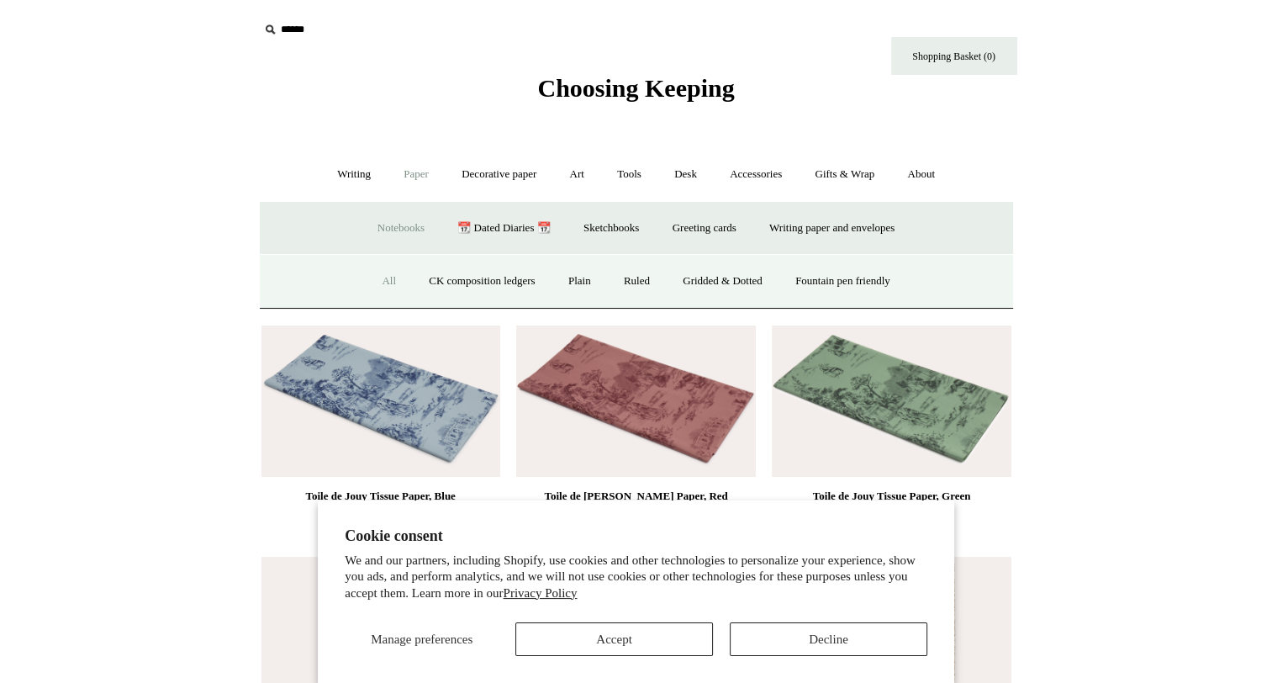
click at [377, 279] on link "All" at bounding box center [388, 281] width 45 height 45
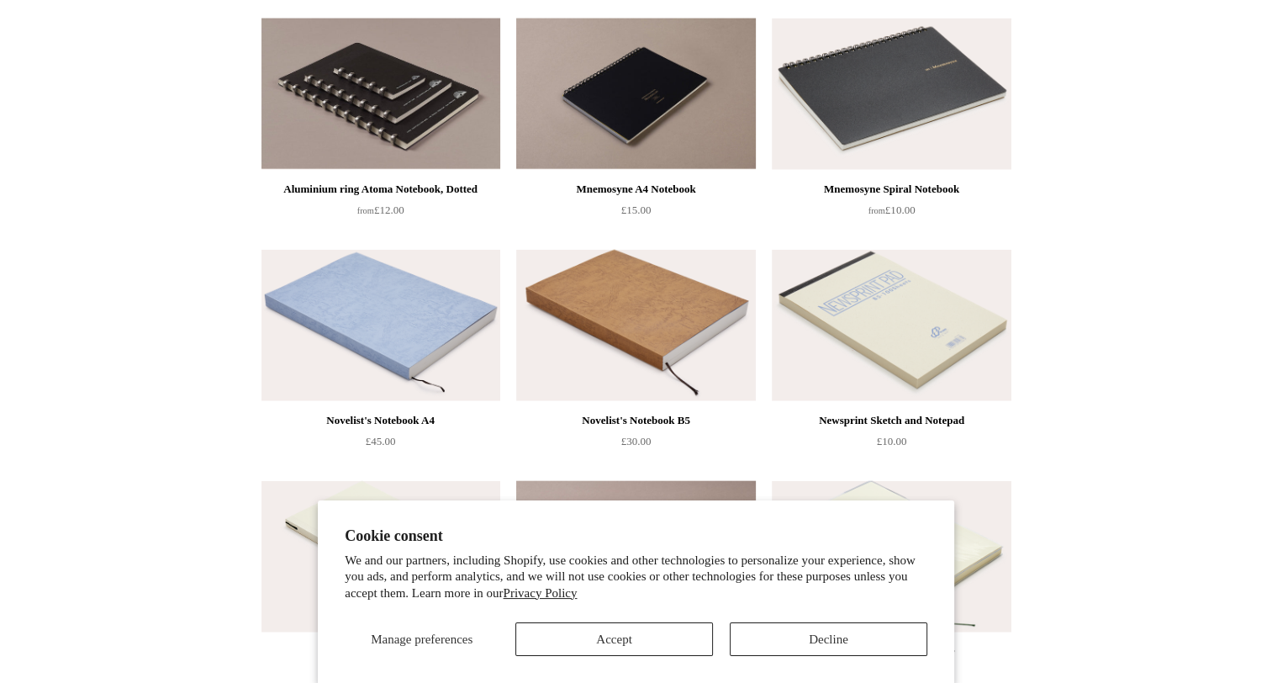
scroll to position [3899, 0]
click at [711, 314] on img at bounding box center [635, 324] width 239 height 151
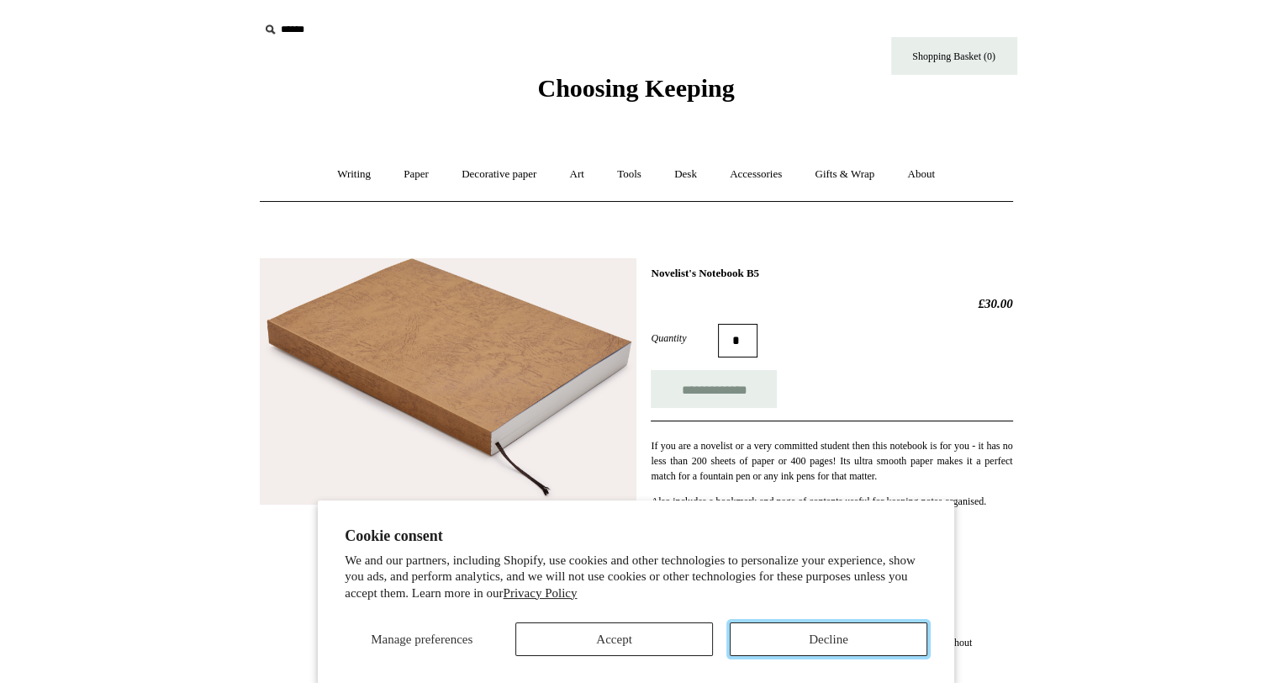
click at [825, 642] on button "Decline" at bounding box center [829, 639] width 198 height 34
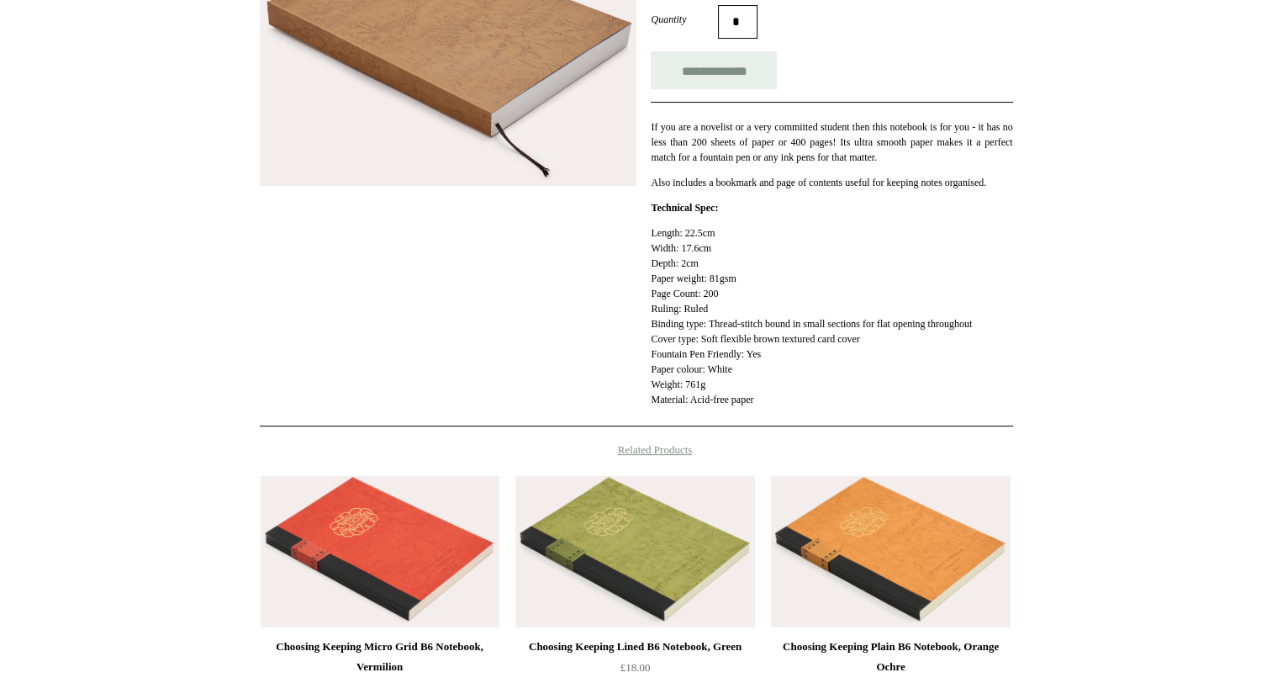
scroll to position [134, 0]
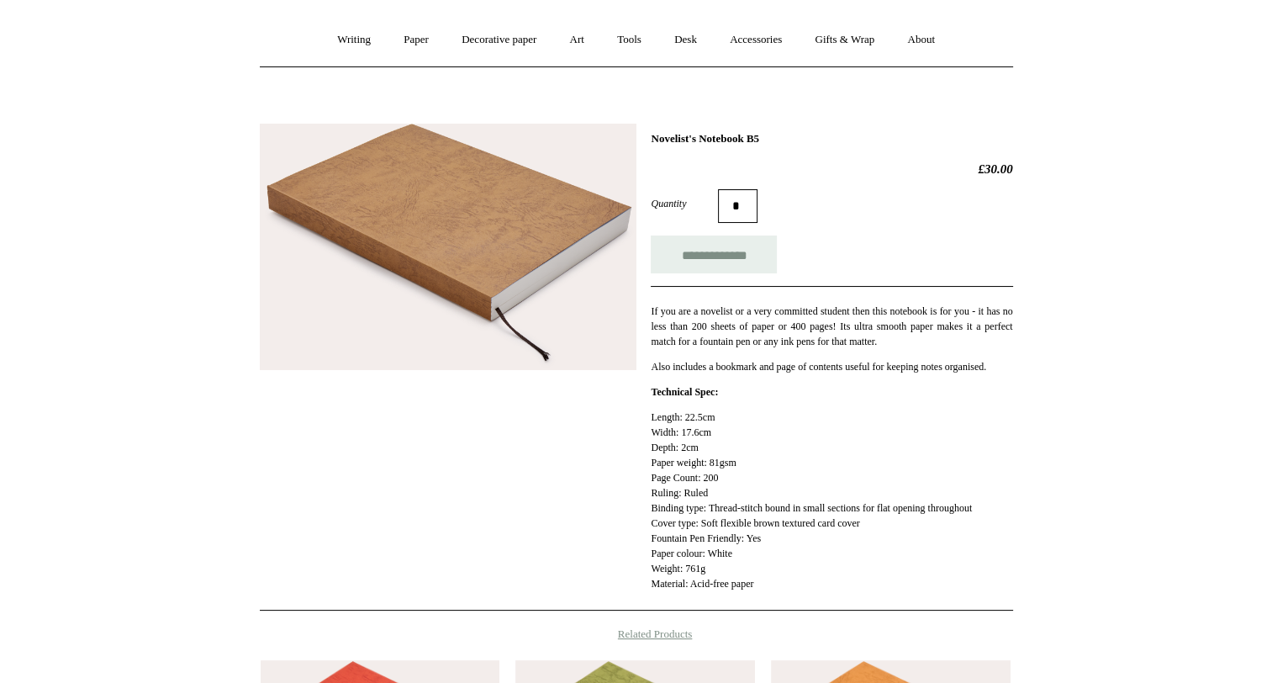
click at [509, 256] on img at bounding box center [448, 247] width 377 height 247
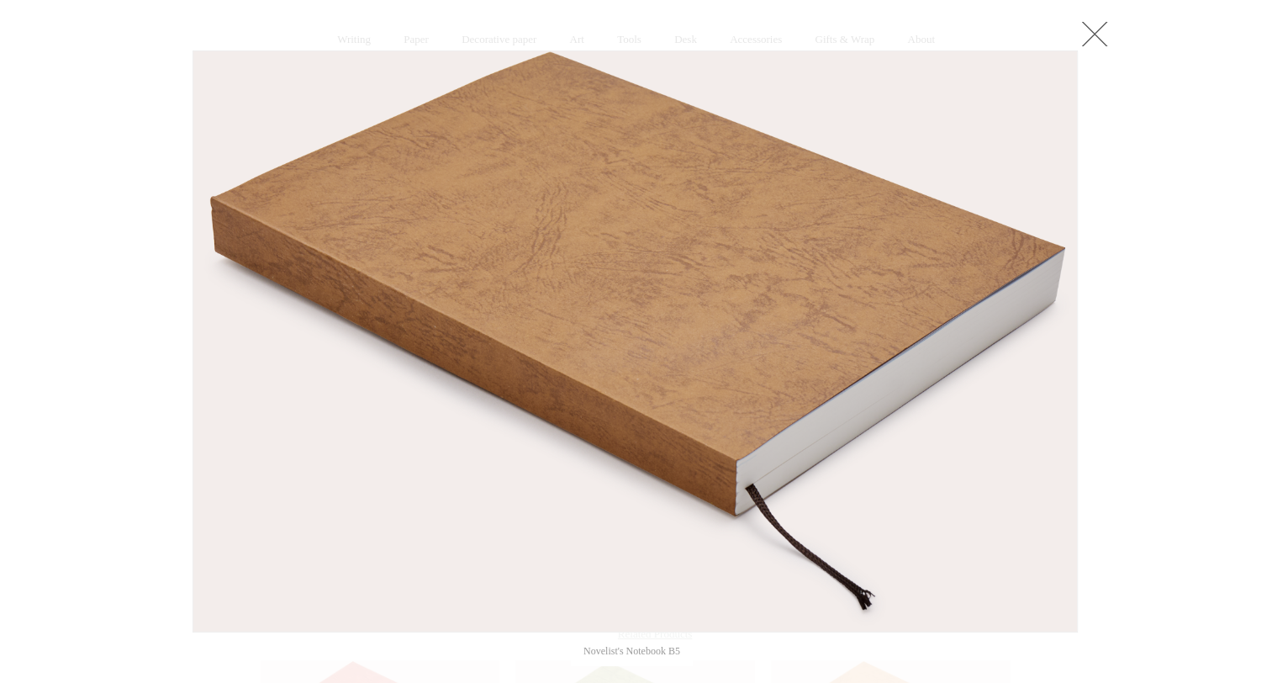
click at [1106, 25] on link at bounding box center [1095, 34] width 34 height 34
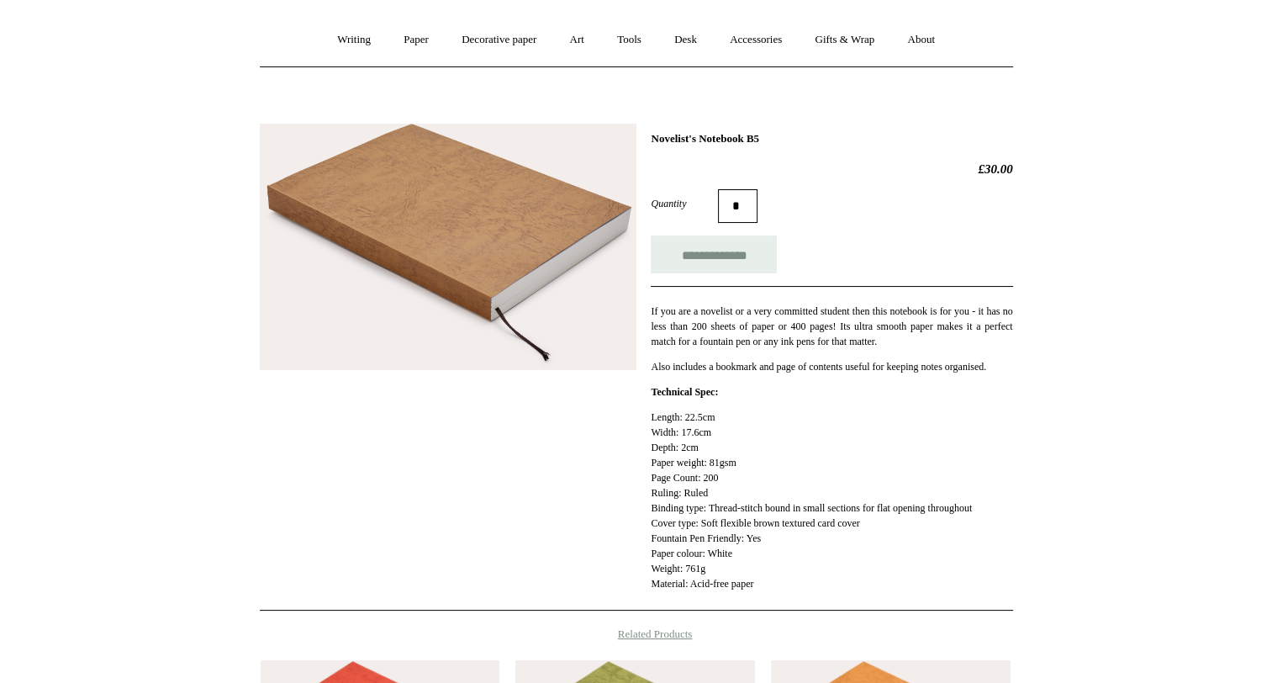
scroll to position [0, 0]
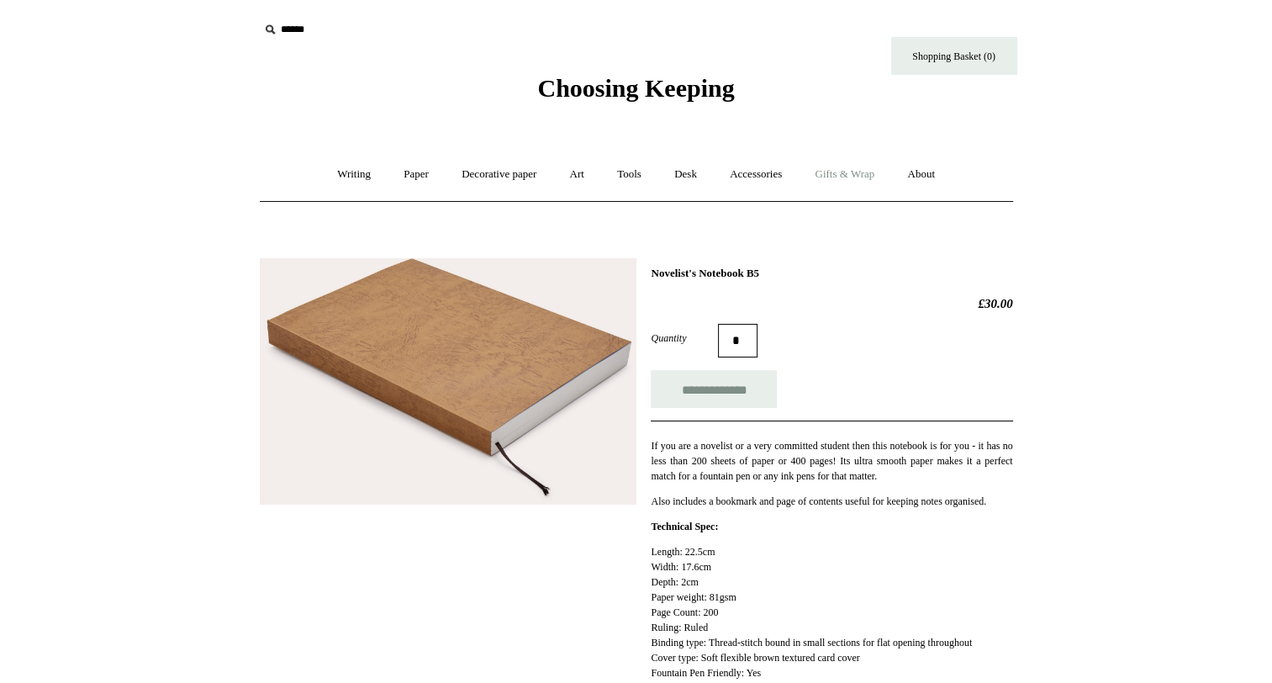
click at [858, 179] on link "Gifts & Wrap +" at bounding box center [844, 174] width 90 height 45
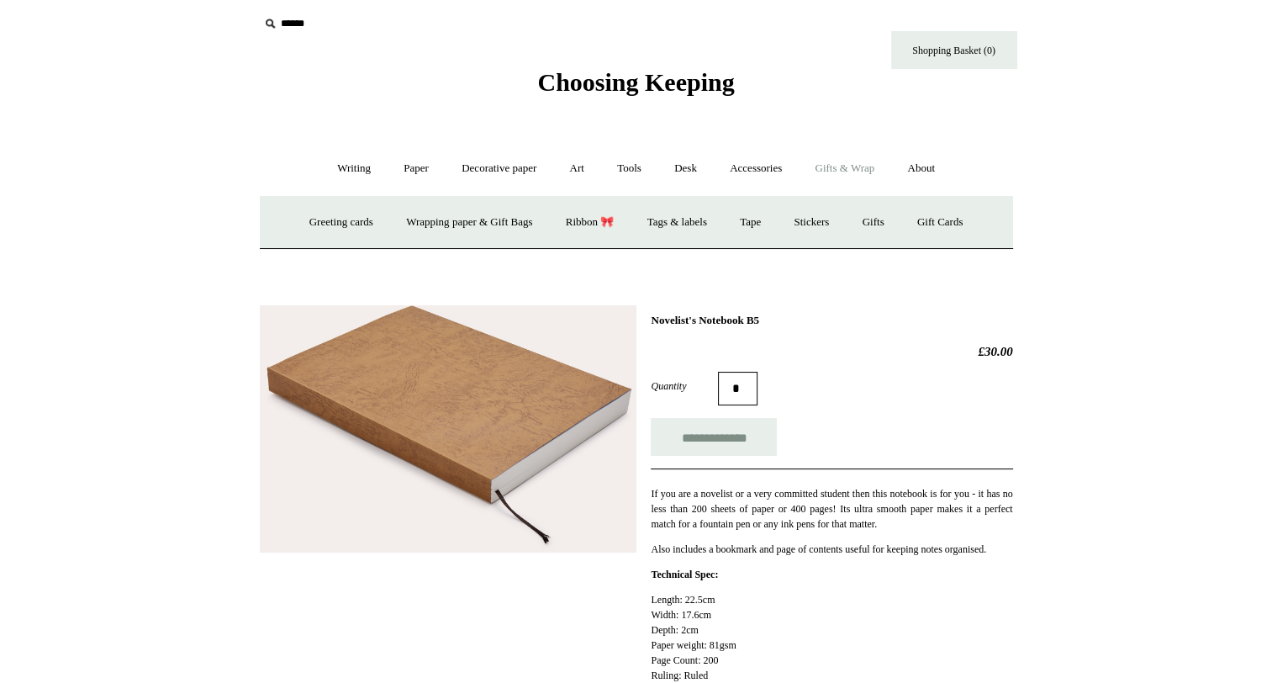
scroll to position [7, 0]
click at [933, 226] on link "Gift Cards" at bounding box center [940, 221] width 76 height 45
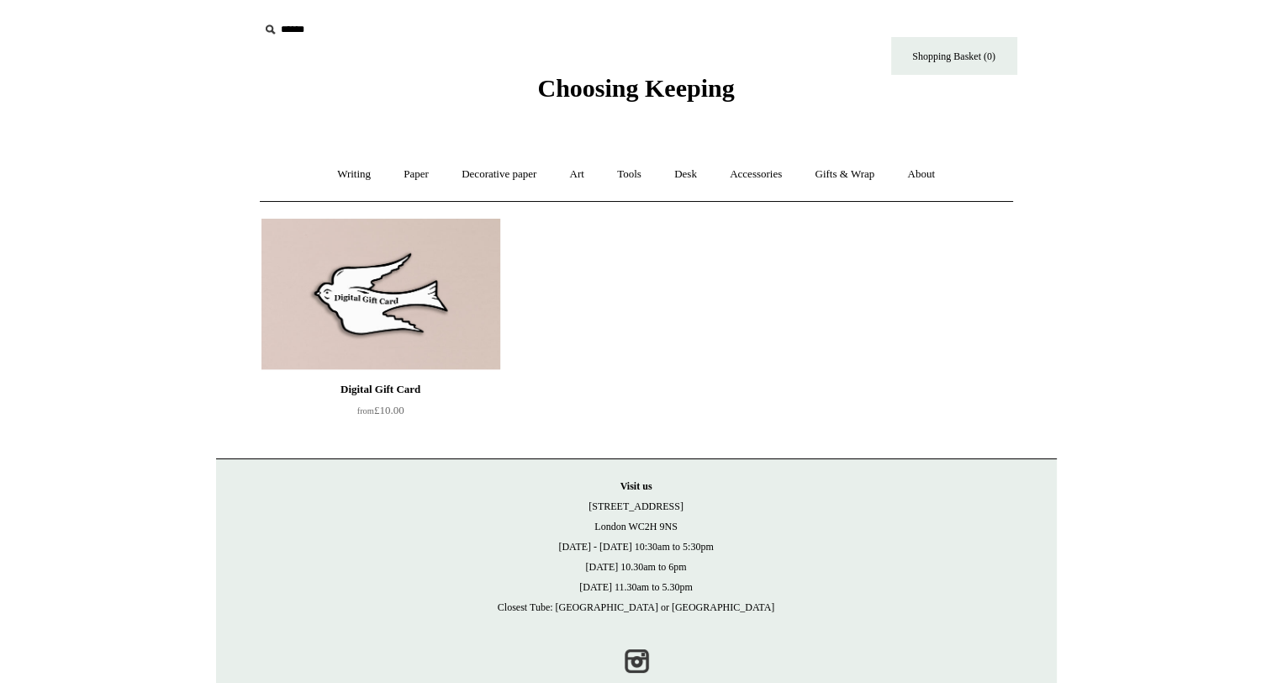
click at [430, 342] on img at bounding box center [380, 294] width 239 height 151
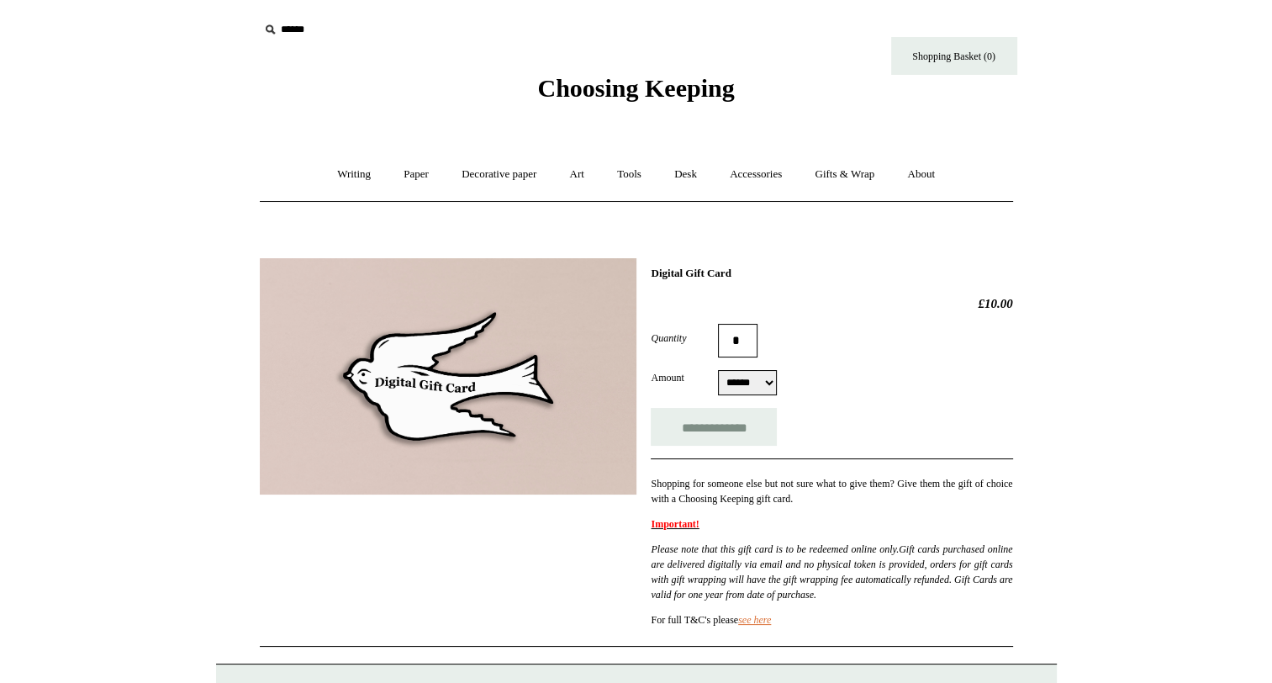
click at [760, 368] on form "**********" at bounding box center [831, 385] width 361 height 122
click at [760, 380] on select "****** ****** ****** *******" at bounding box center [747, 382] width 59 height 25
select select "******"
click at [718, 370] on select "****** ****** ****** *******" at bounding box center [747, 382] width 59 height 25
click at [857, 425] on div "**********" at bounding box center [831, 427] width 361 height 38
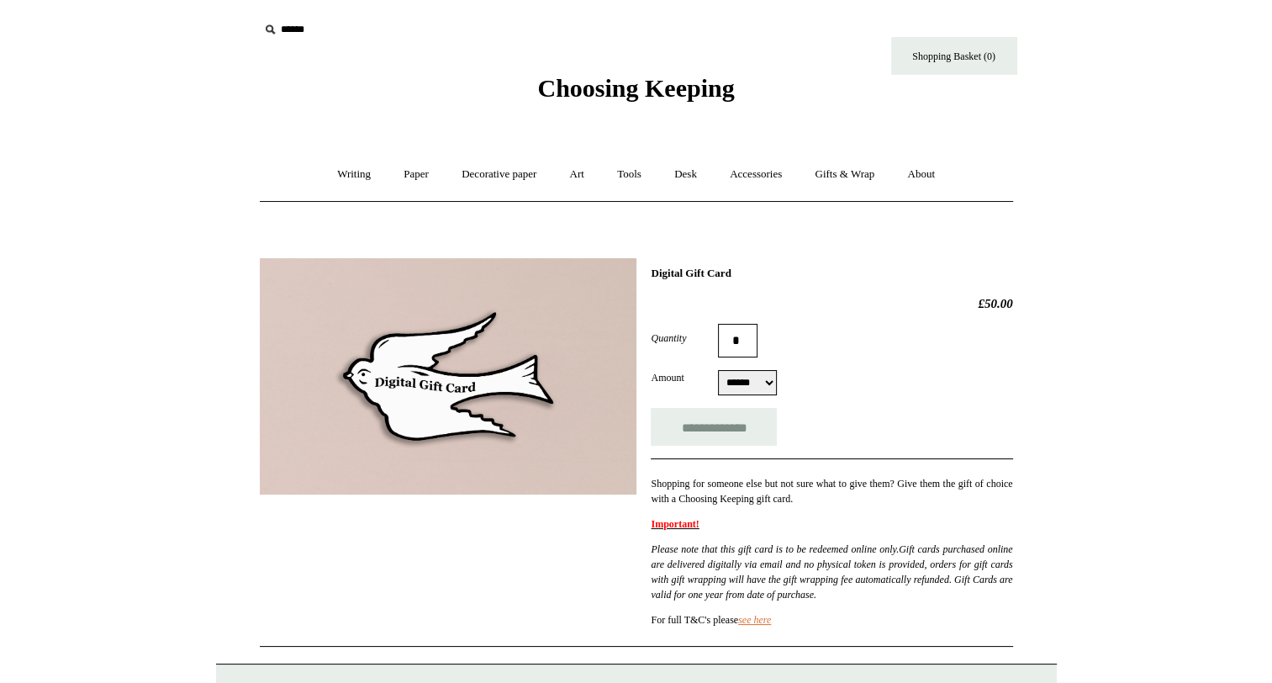
click at [751, 341] on input "*" at bounding box center [738, 341] width 40 height 34
click at [784, 346] on div "Quantity *" at bounding box center [831, 341] width 361 height 34
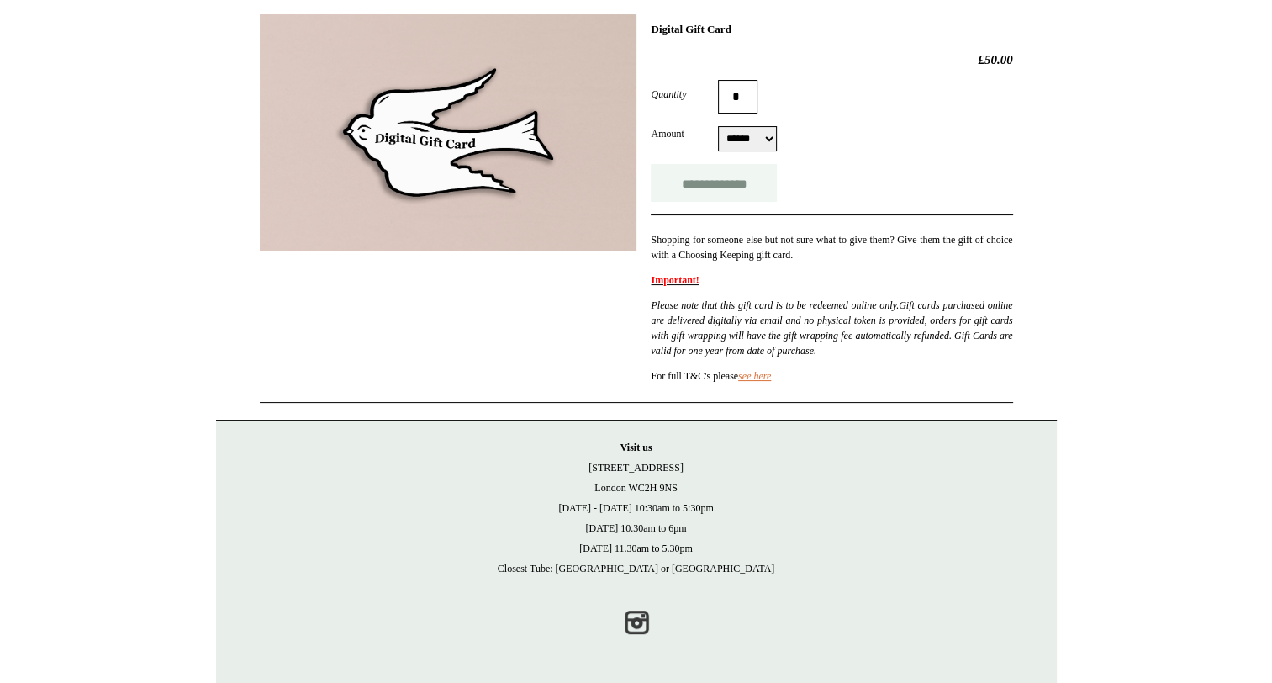
click at [730, 166] on input "**********" at bounding box center [714, 183] width 126 height 38
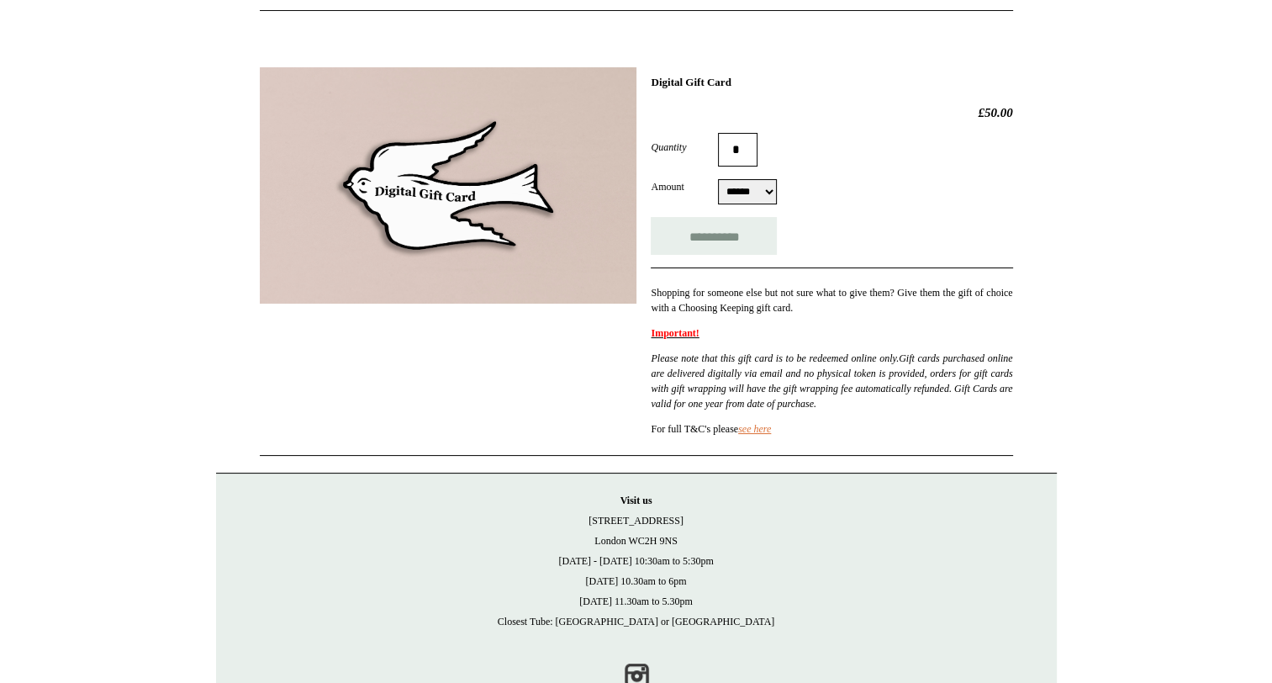
scroll to position [190, 0]
type input "**********"
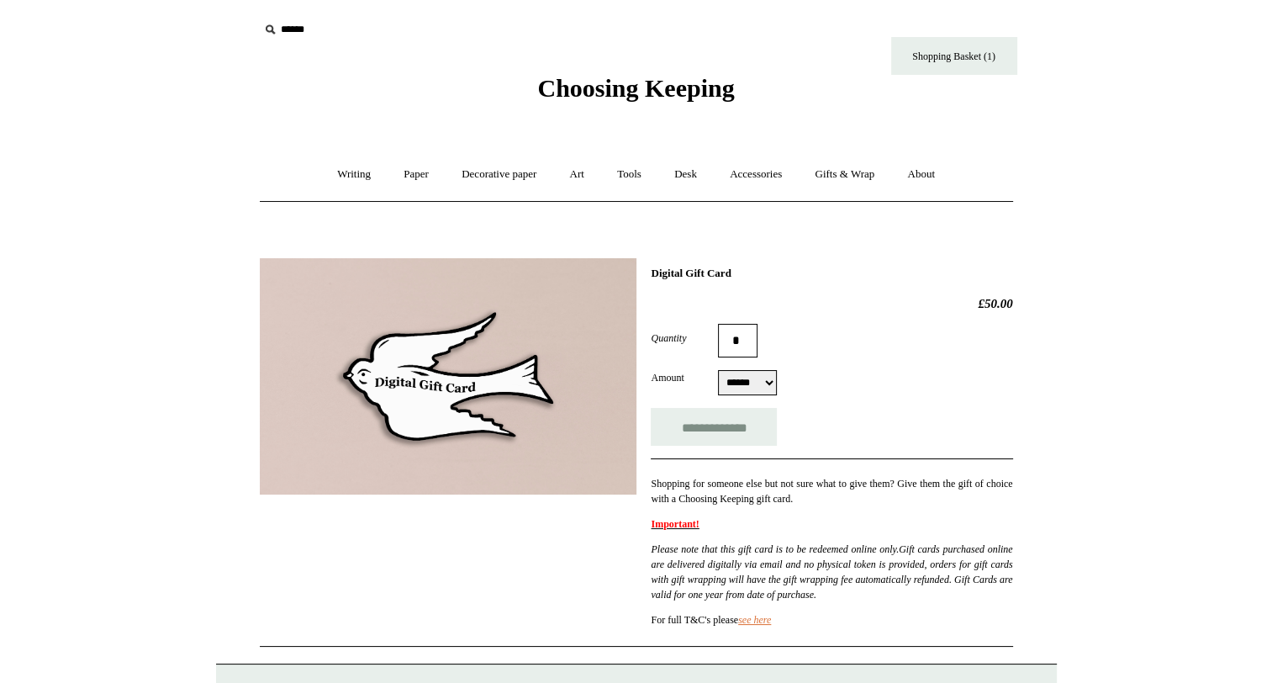
click at [952, 77] on div "Choosing Keeping" at bounding box center [636, 51] width 841 height 103
click at [955, 57] on link "Shopping Basket (1)" at bounding box center [954, 56] width 126 height 38
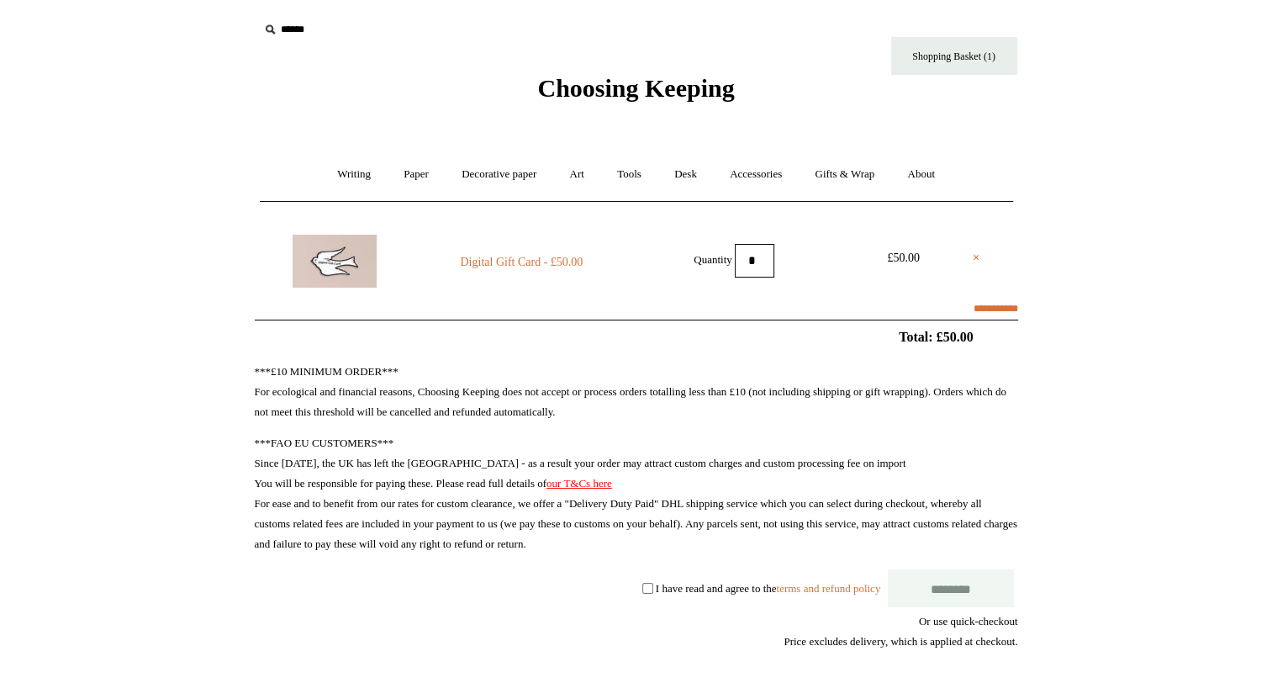
select select "**********"
type input "*******"
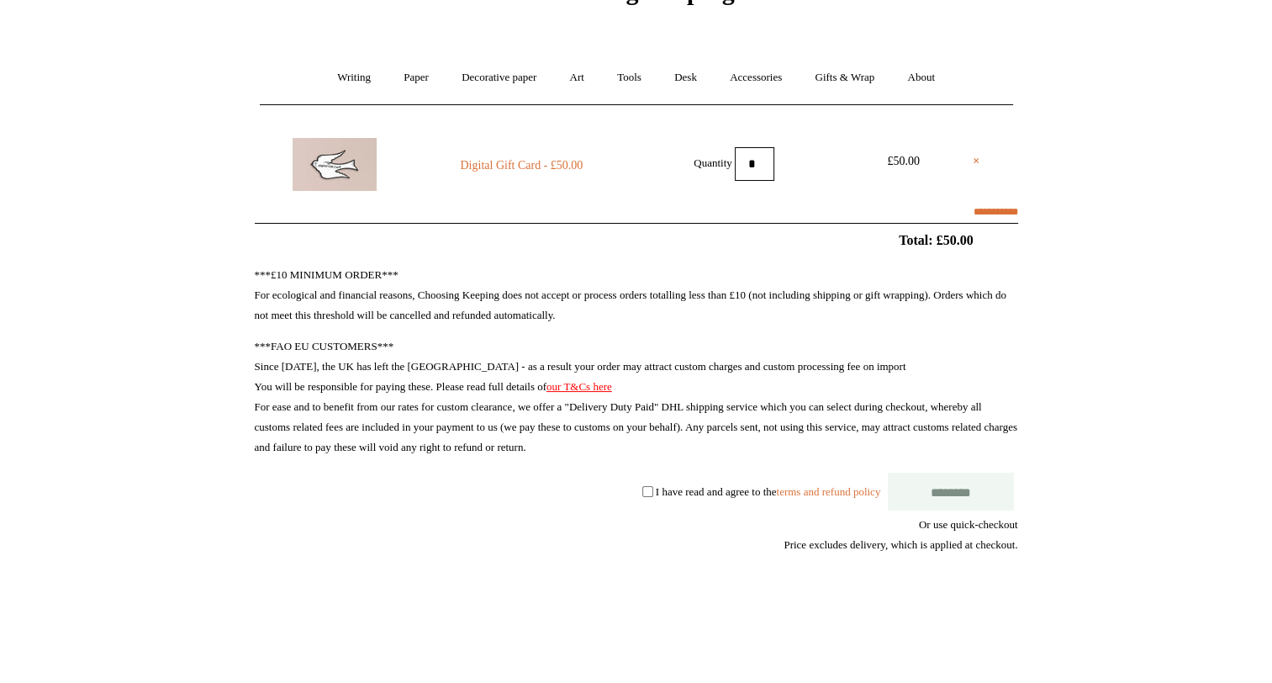
select select "*******"
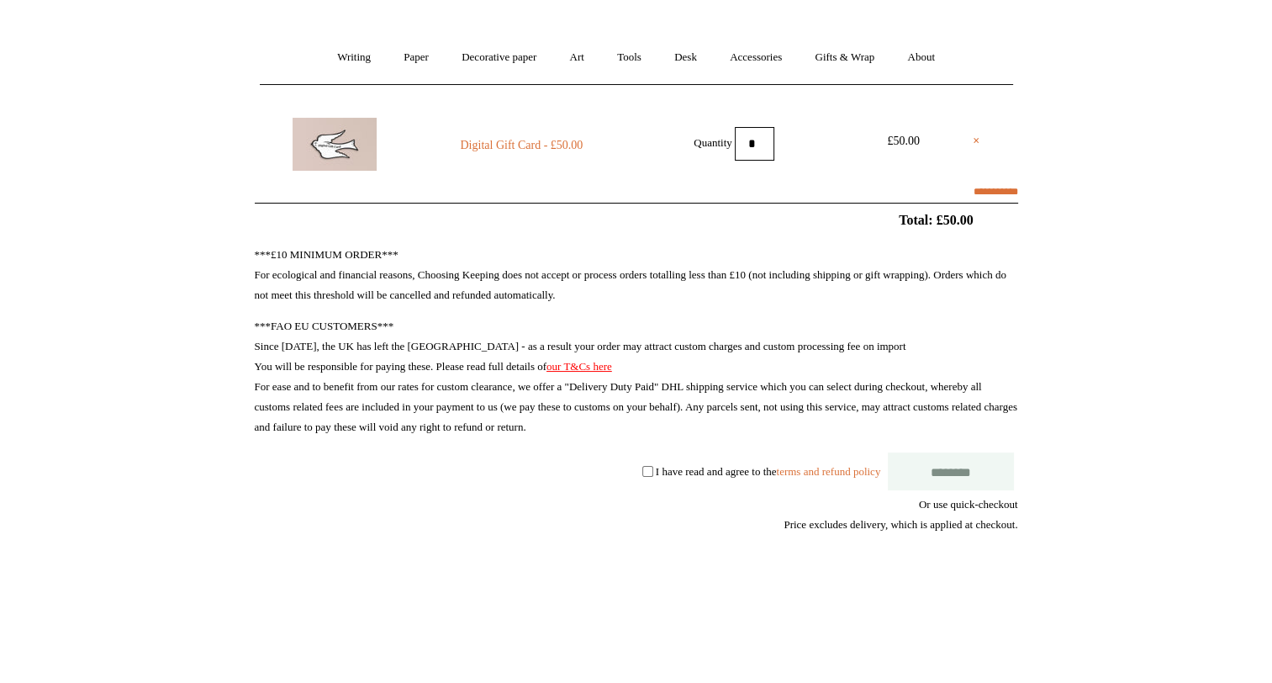
scroll to position [118, 0]
click at [686, 461] on div "***£10 MINIMUM ORDER*** For ecological and financial reasons, Choosing Keeping …" at bounding box center [636, 445] width 763 height 403
click at [689, 466] on label "I have read and agree to the terms and refund policy" at bounding box center [768, 469] width 224 height 13
click at [945, 467] on input "********" at bounding box center [951, 470] width 126 height 38
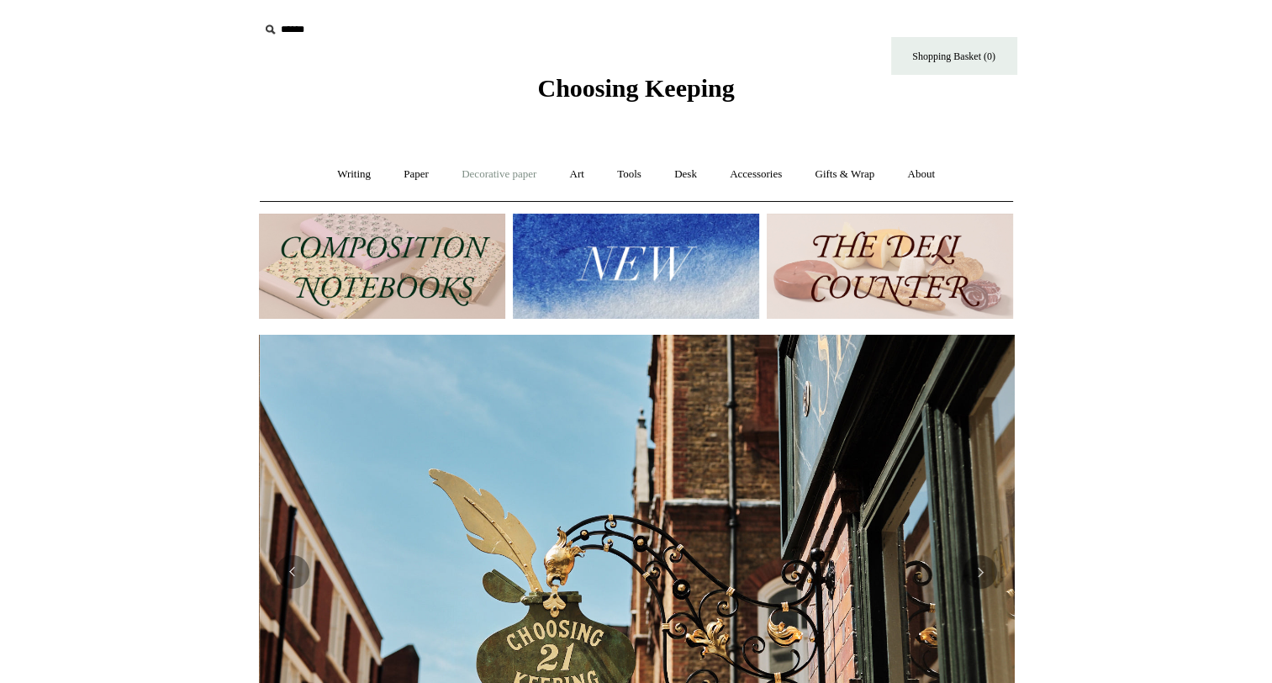
scroll to position [0, 755]
click at [693, 171] on link "Desk +" at bounding box center [685, 174] width 53 height 45
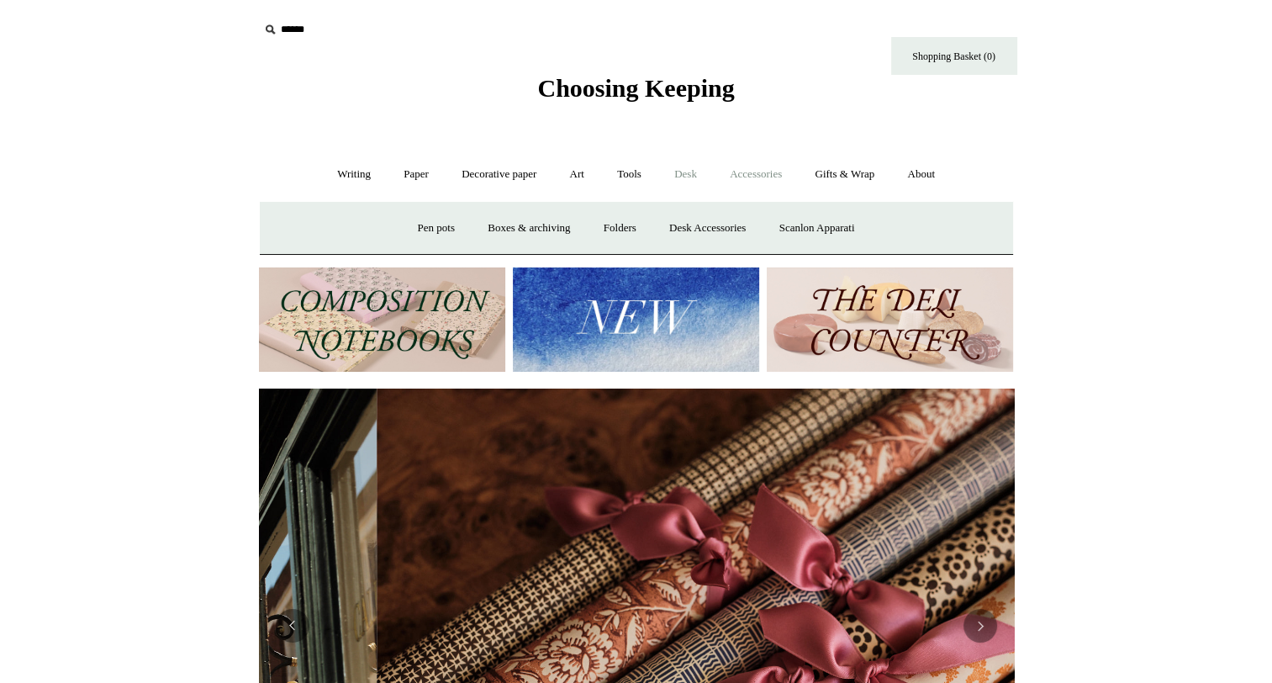
scroll to position [0, 1510]
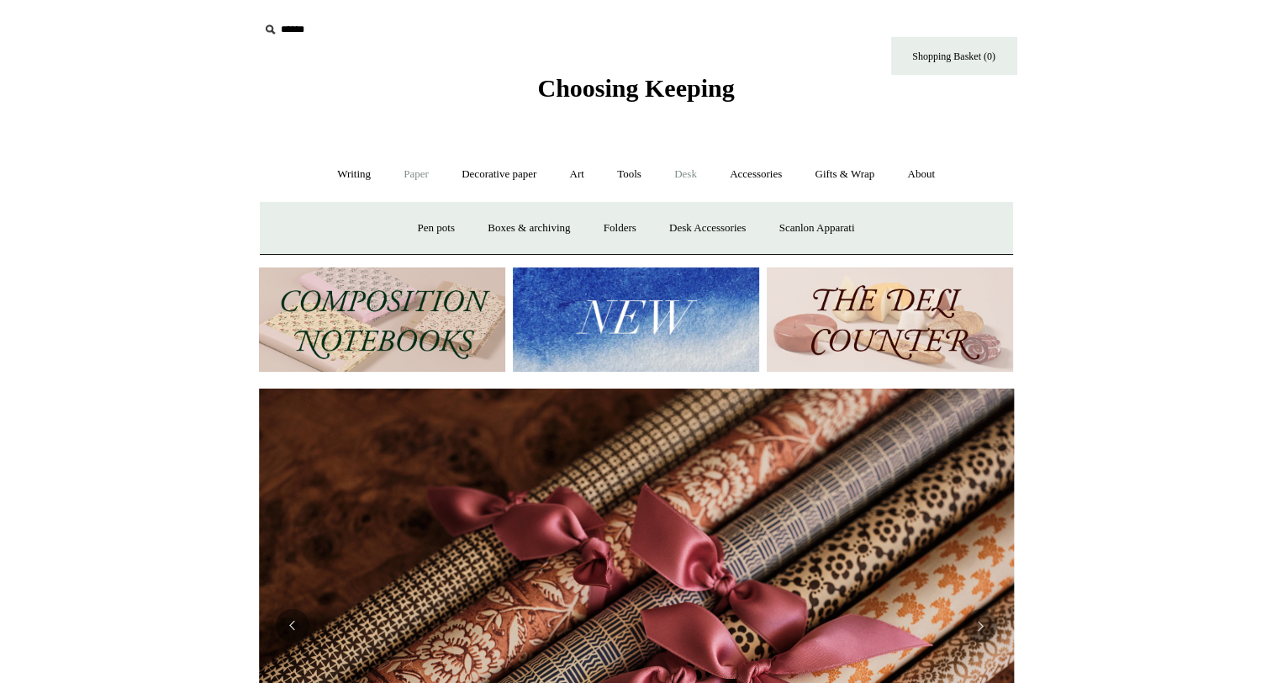
click at [393, 171] on link "Paper +" at bounding box center [415, 174] width 55 height 45
click at [350, 168] on link "Writing +" at bounding box center [354, 174] width 64 height 45
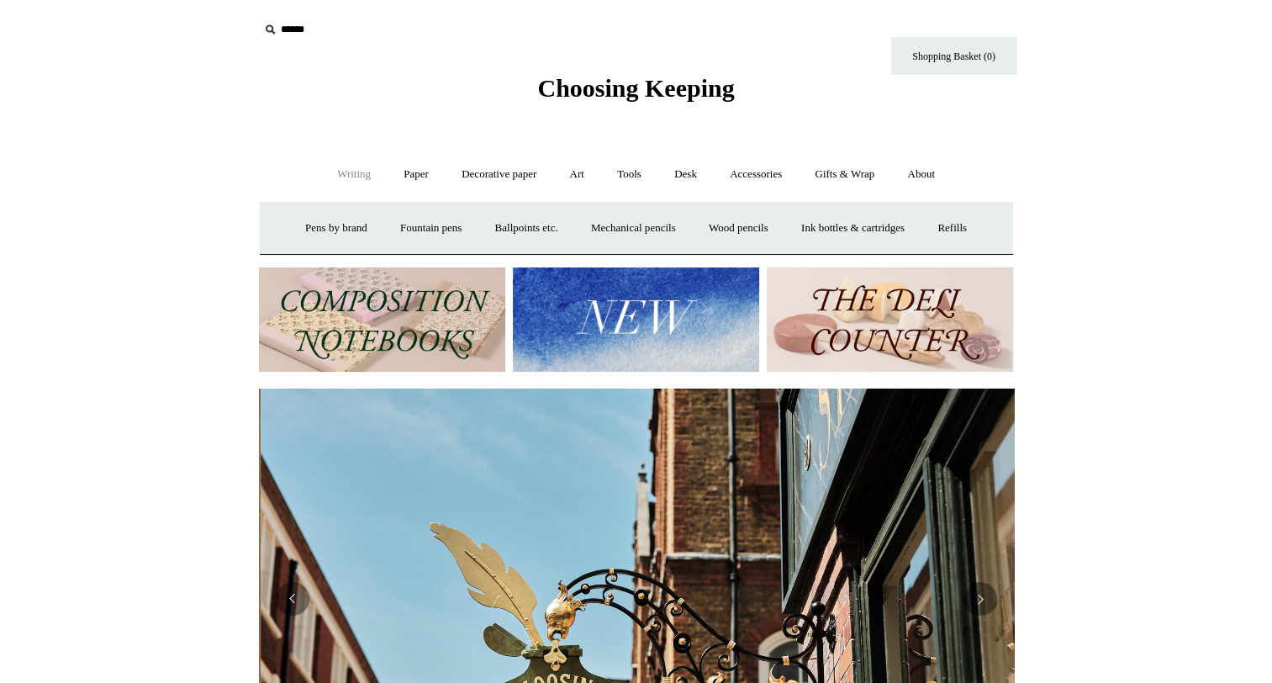
scroll to position [0, 755]
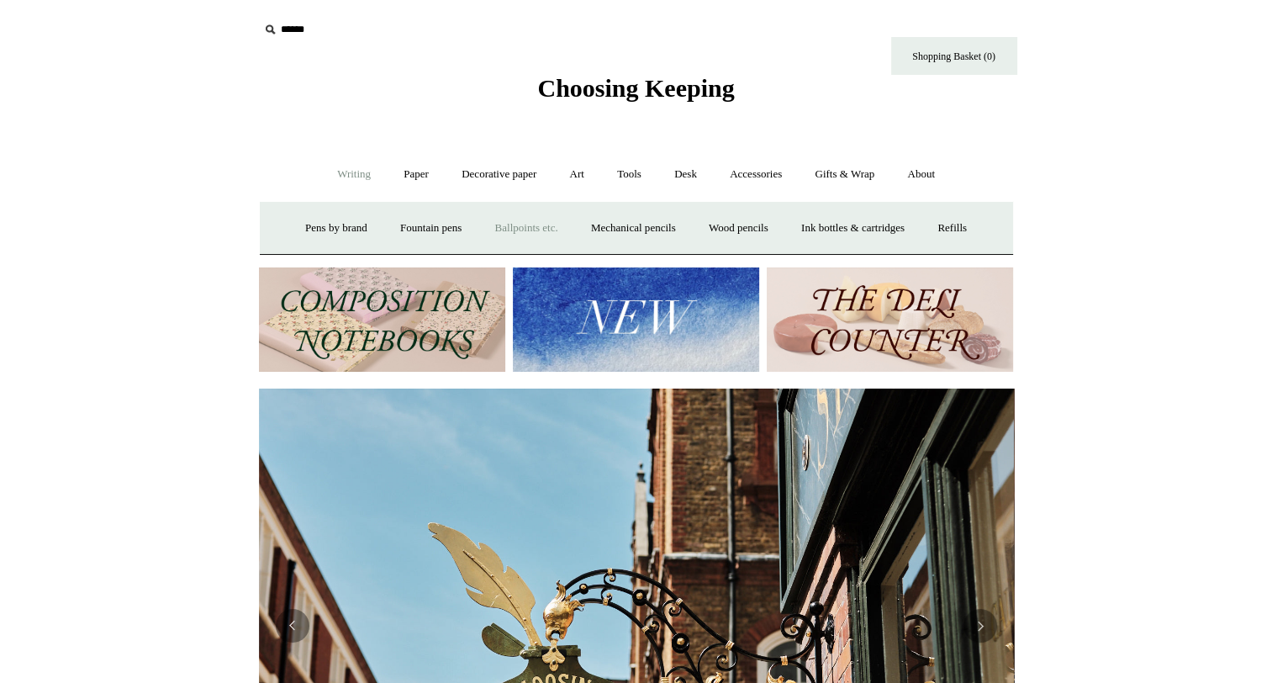
click at [532, 231] on link "Ballpoints etc. +" at bounding box center [526, 228] width 93 height 45
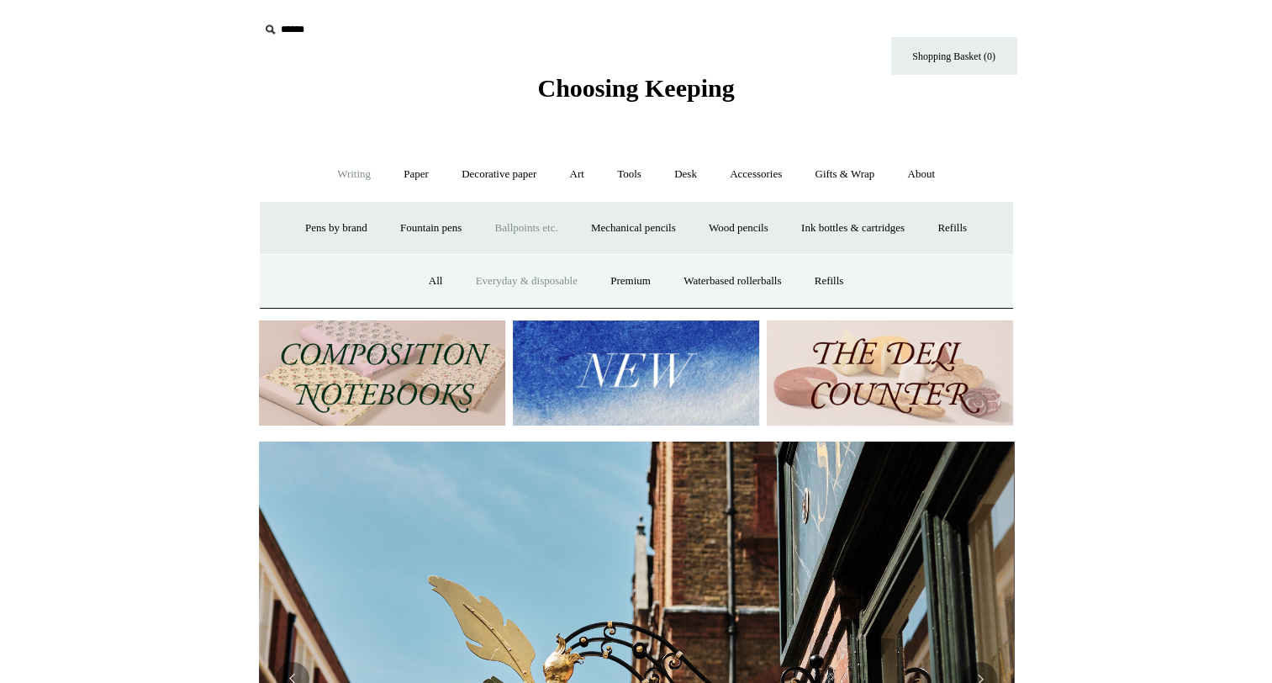
click at [509, 279] on link "Everyday & disposable" at bounding box center [527, 281] width 132 height 45
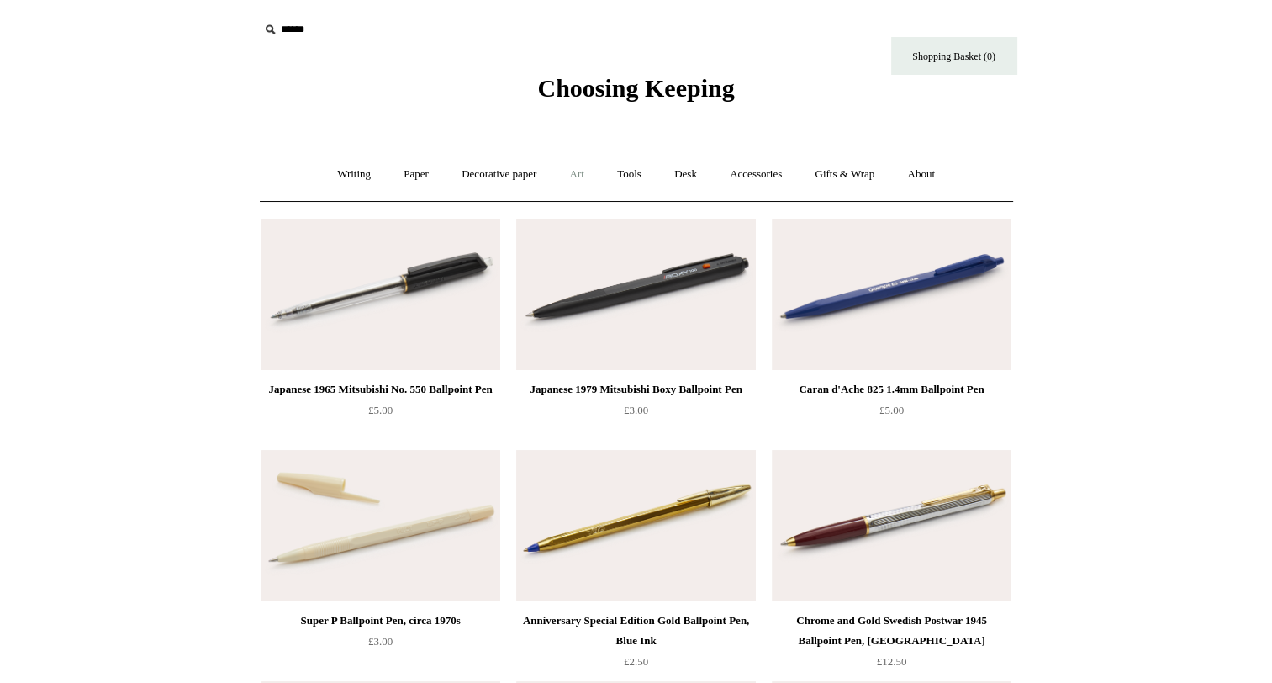
click at [577, 173] on link "Art +" at bounding box center [577, 174] width 45 height 45
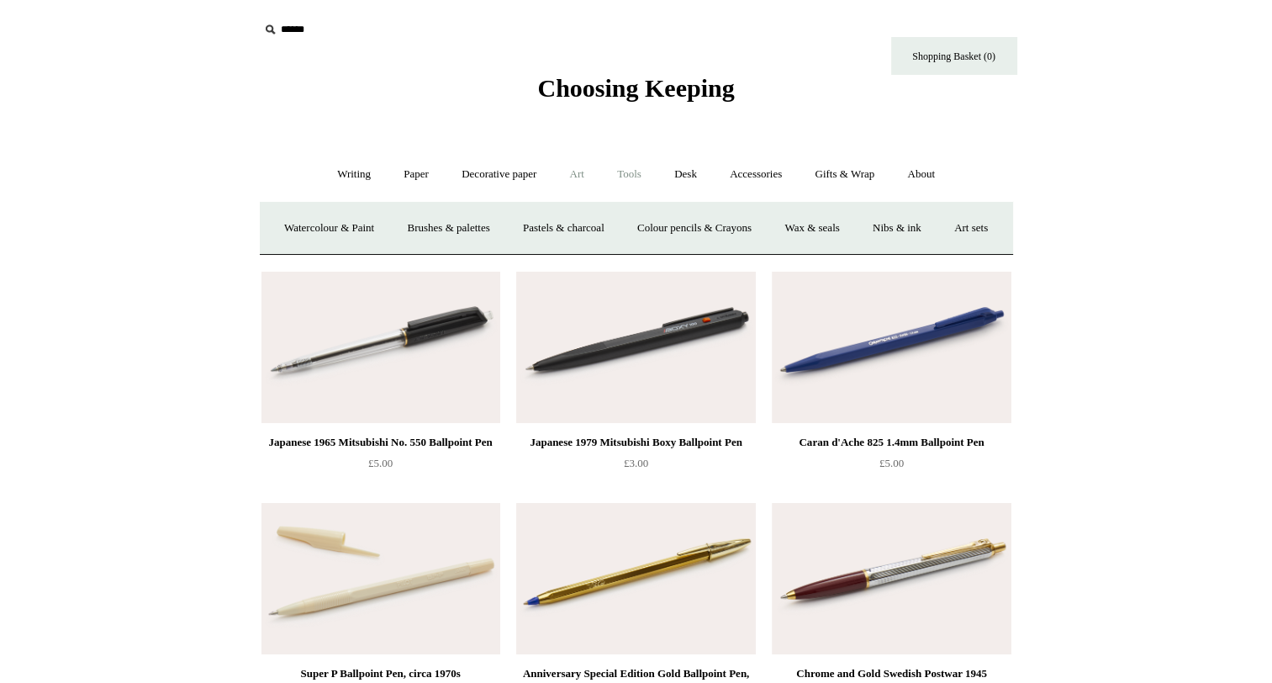
click at [625, 168] on link "Tools +" at bounding box center [629, 174] width 55 height 45
click at [652, 226] on link "Glue" at bounding box center [665, 228] width 51 height 45
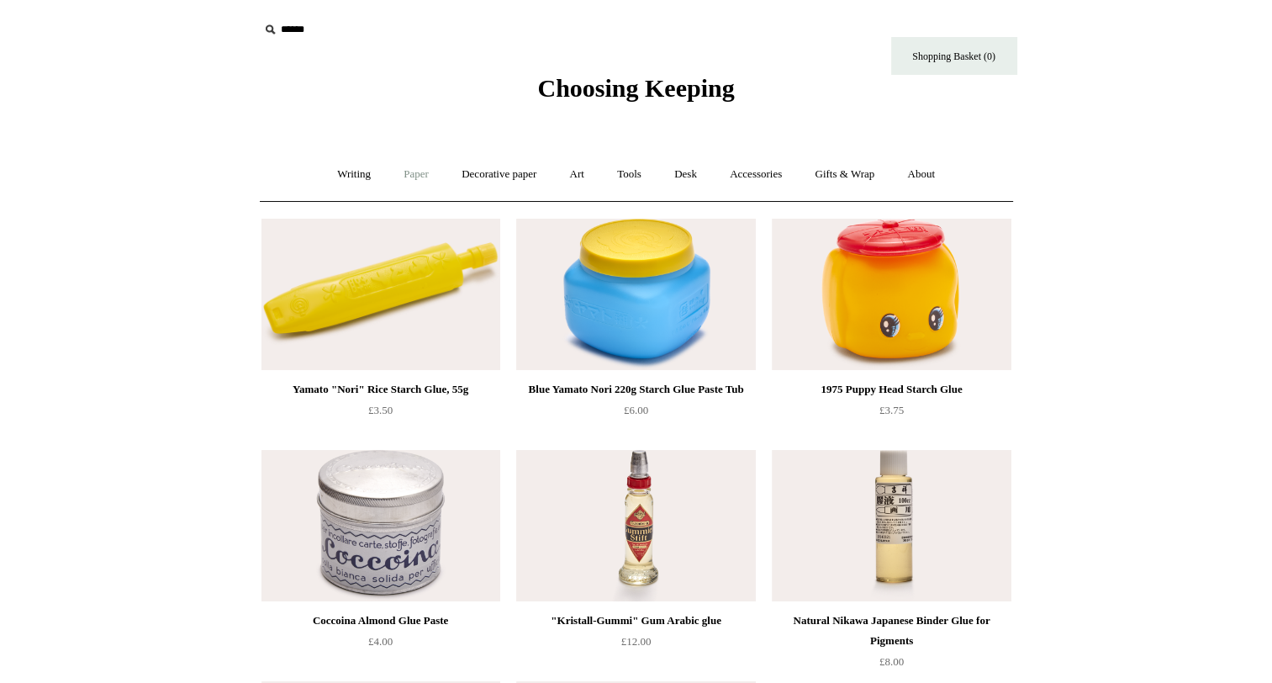
click at [410, 153] on link "Paper +" at bounding box center [415, 174] width 55 height 45
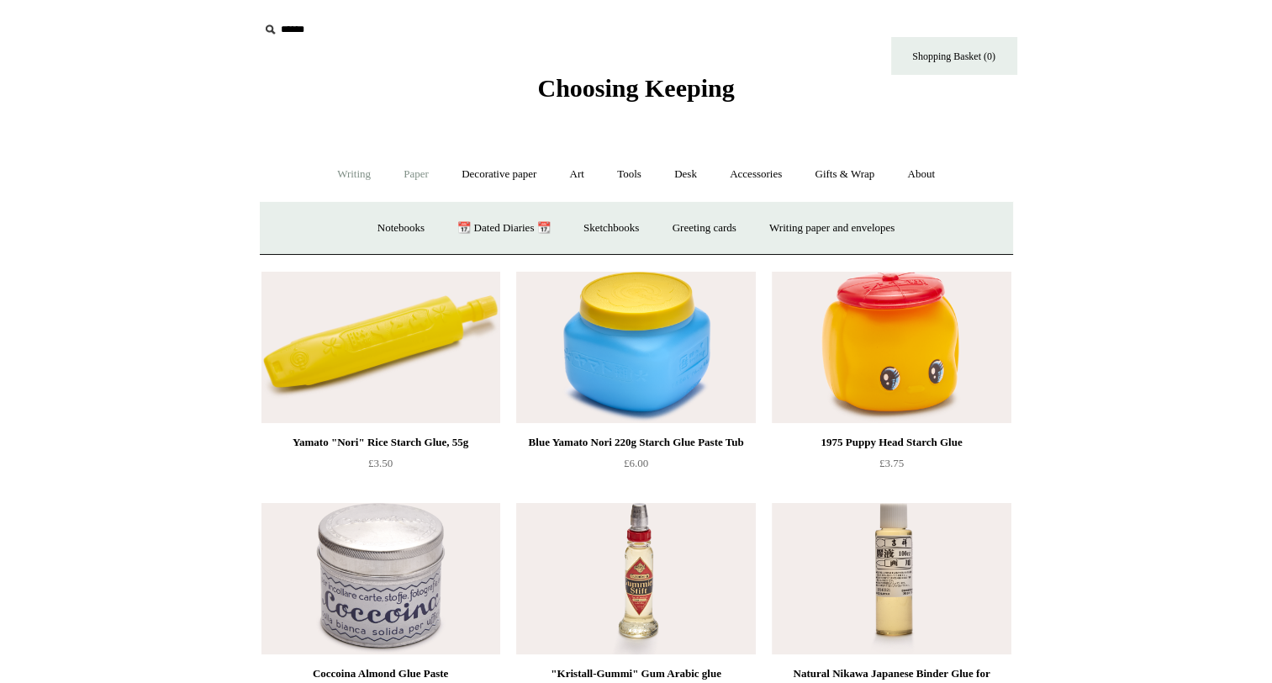
click at [356, 166] on link "Writing +" at bounding box center [354, 174] width 64 height 45
click at [424, 232] on link "Fountain pens +" at bounding box center [431, 228] width 92 height 45
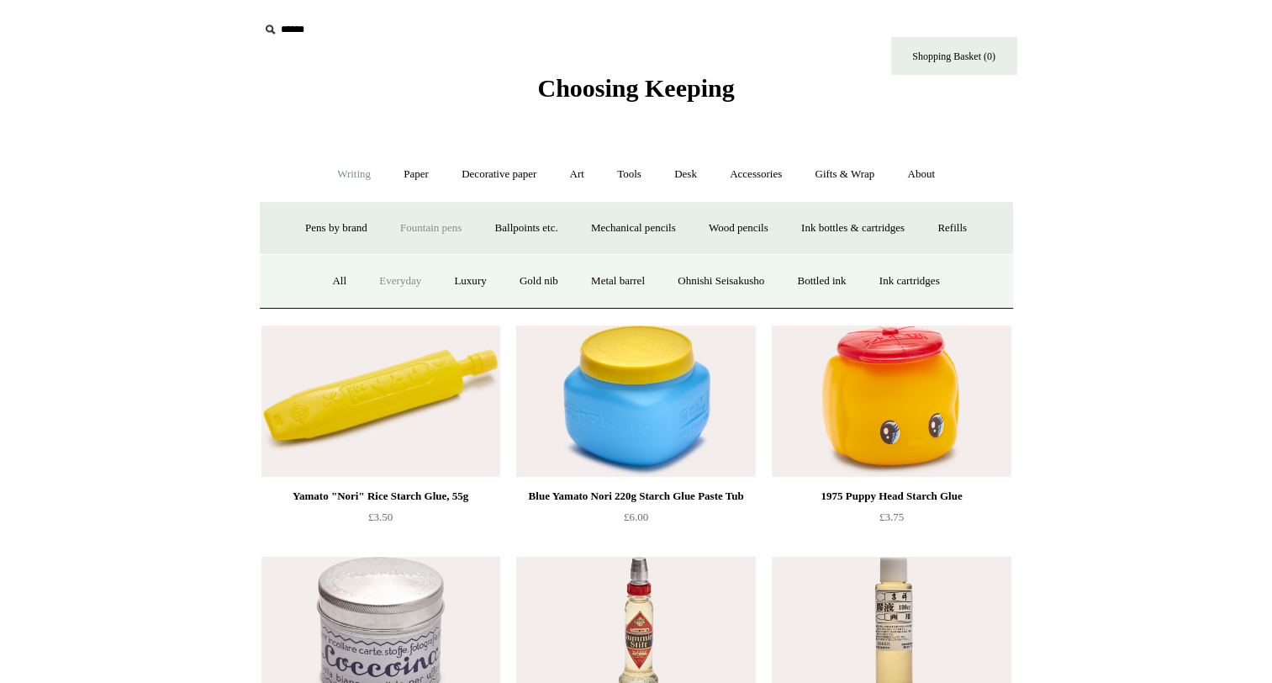
click at [399, 282] on link "Everyday" at bounding box center [400, 281] width 72 height 45
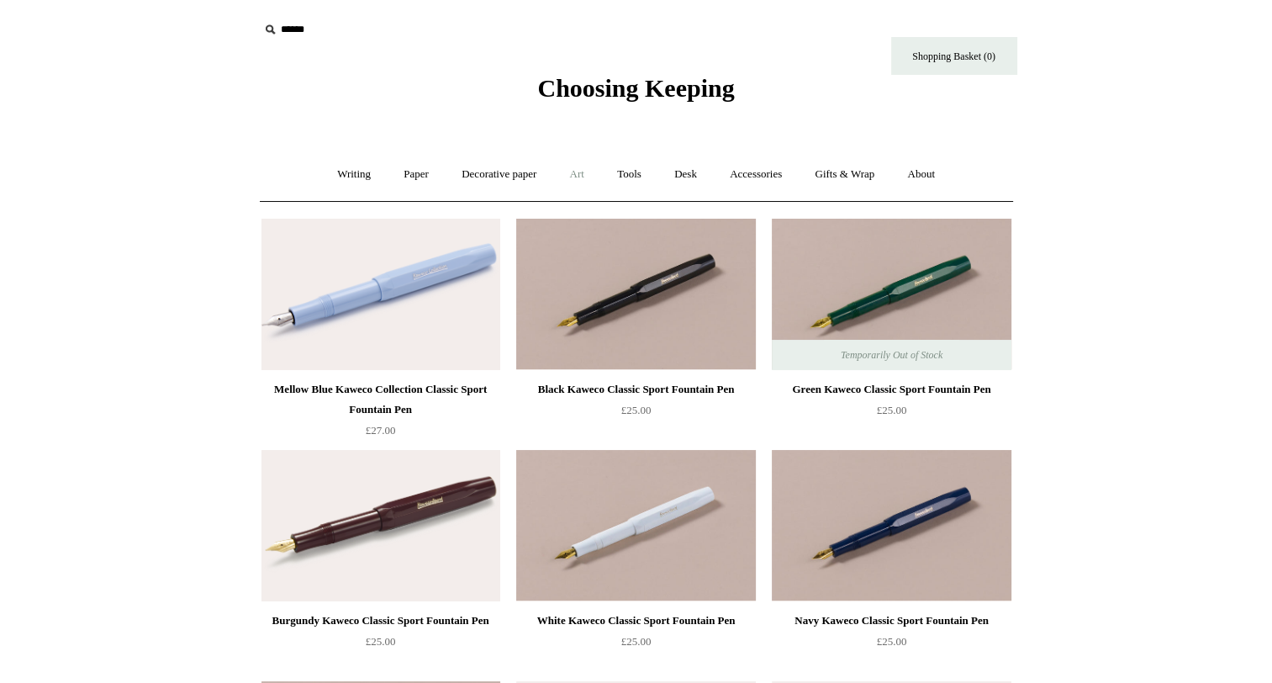
click at [575, 175] on link "Art +" at bounding box center [577, 174] width 45 height 45
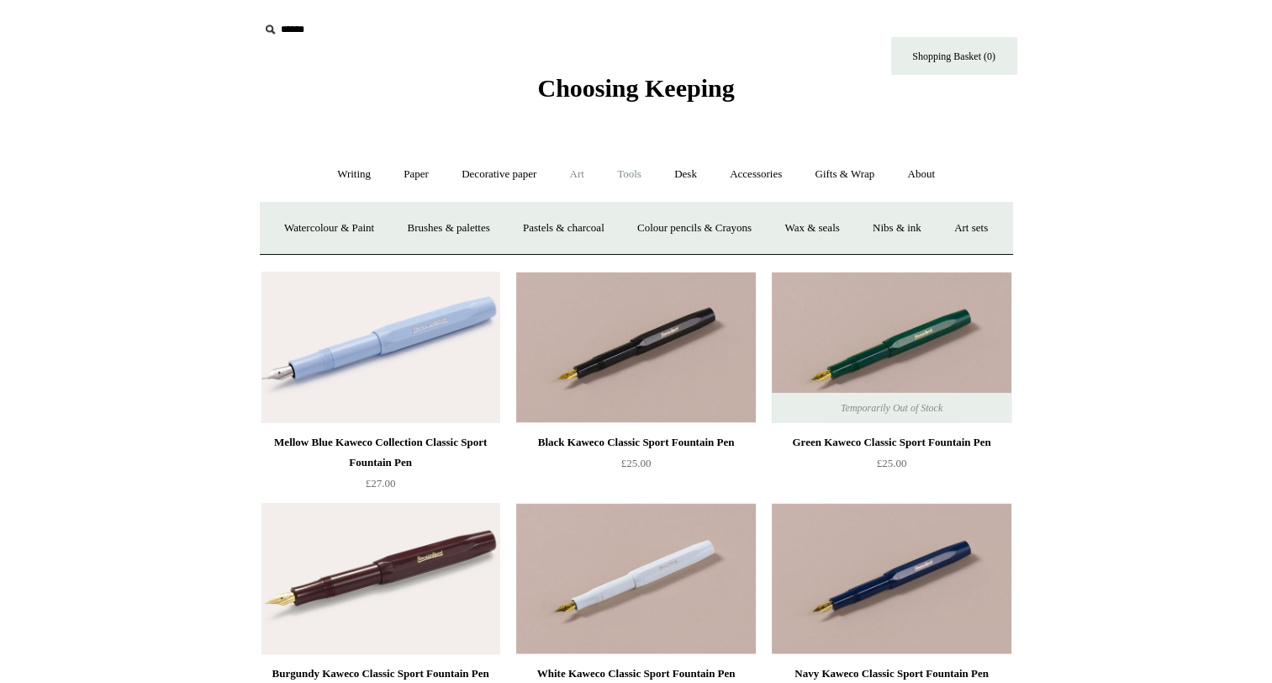
click at [605, 176] on link "Tools +" at bounding box center [629, 174] width 55 height 45
click at [716, 222] on link "Staplers +" at bounding box center [727, 228] width 66 height 45
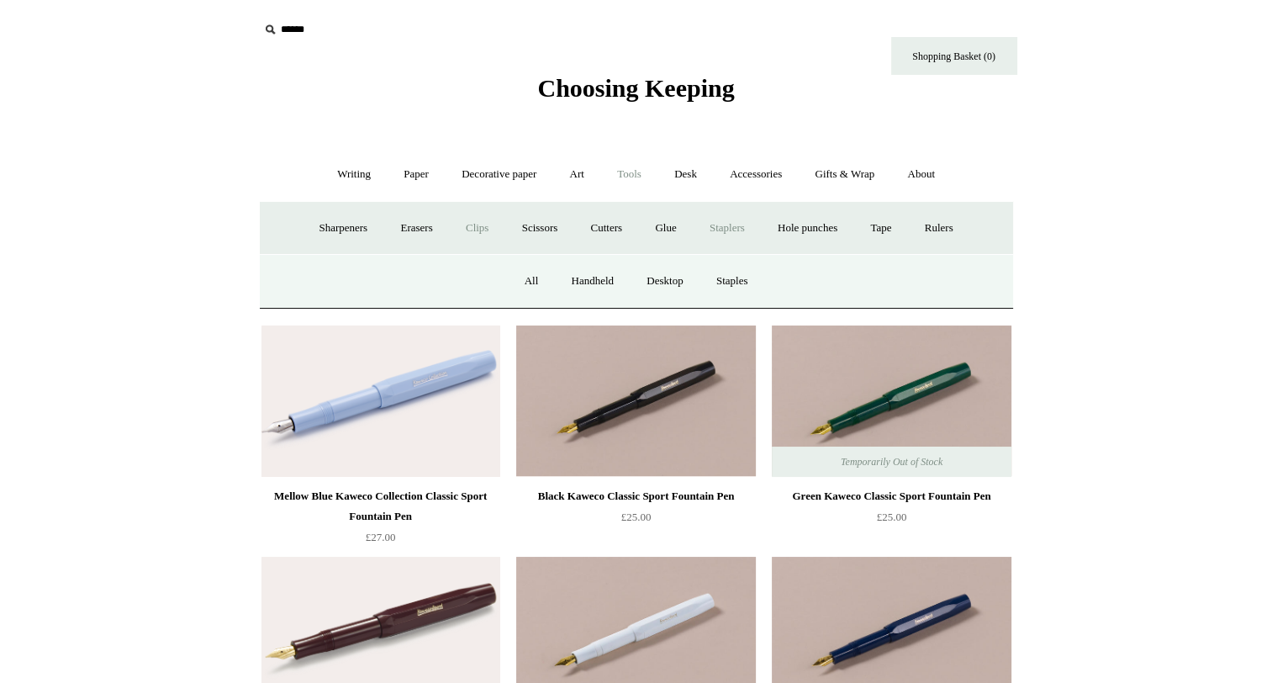
click at [475, 235] on link "Clips +" at bounding box center [477, 228] width 53 height 45
click at [598, 282] on link "Paper clips" at bounding box center [600, 281] width 78 height 45
